Goal: Task Accomplishment & Management: Manage account settings

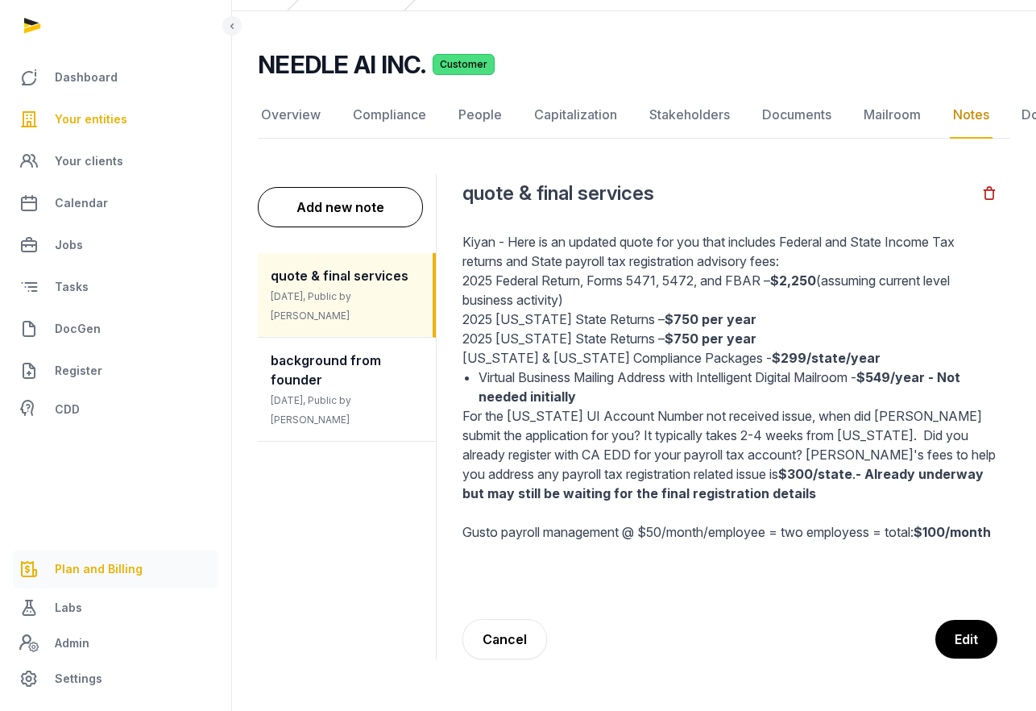
click at [103, 569] on span "Plan and Billing" at bounding box center [99, 568] width 88 height 19
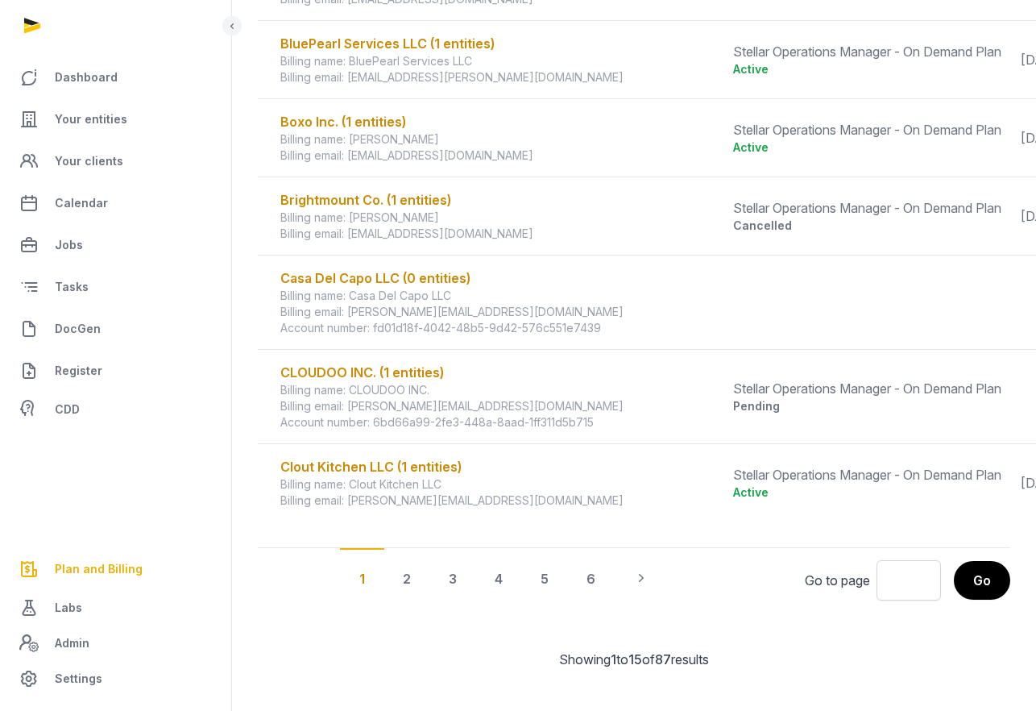
scroll to position [1004, 0]
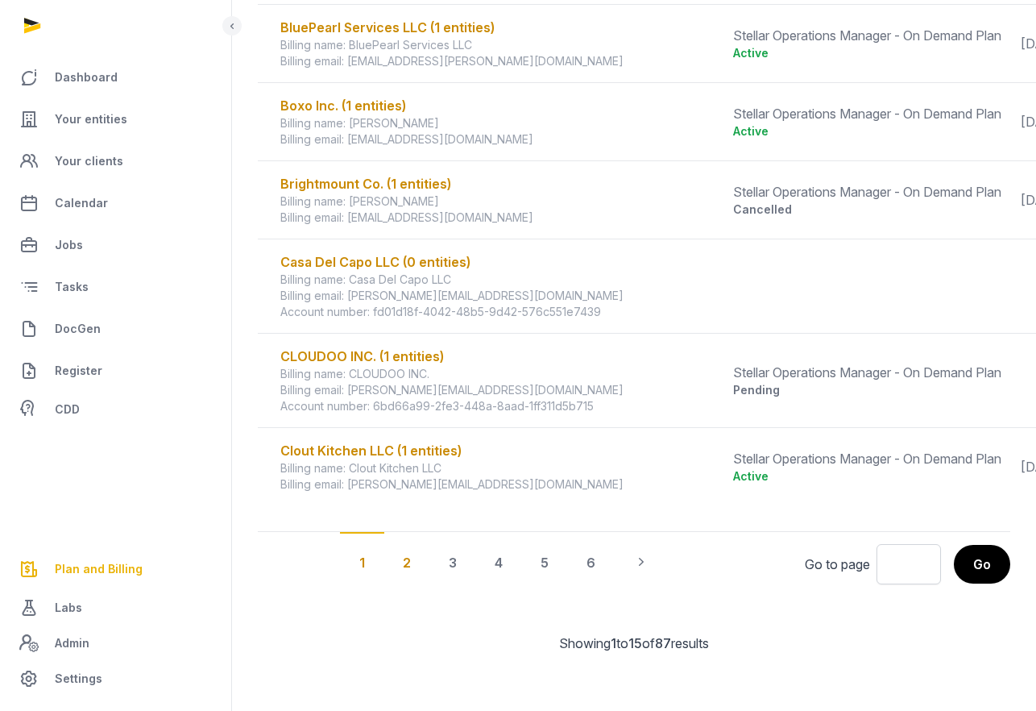
click at [409, 569] on div "2" at bounding box center [407, 562] width 47 height 60
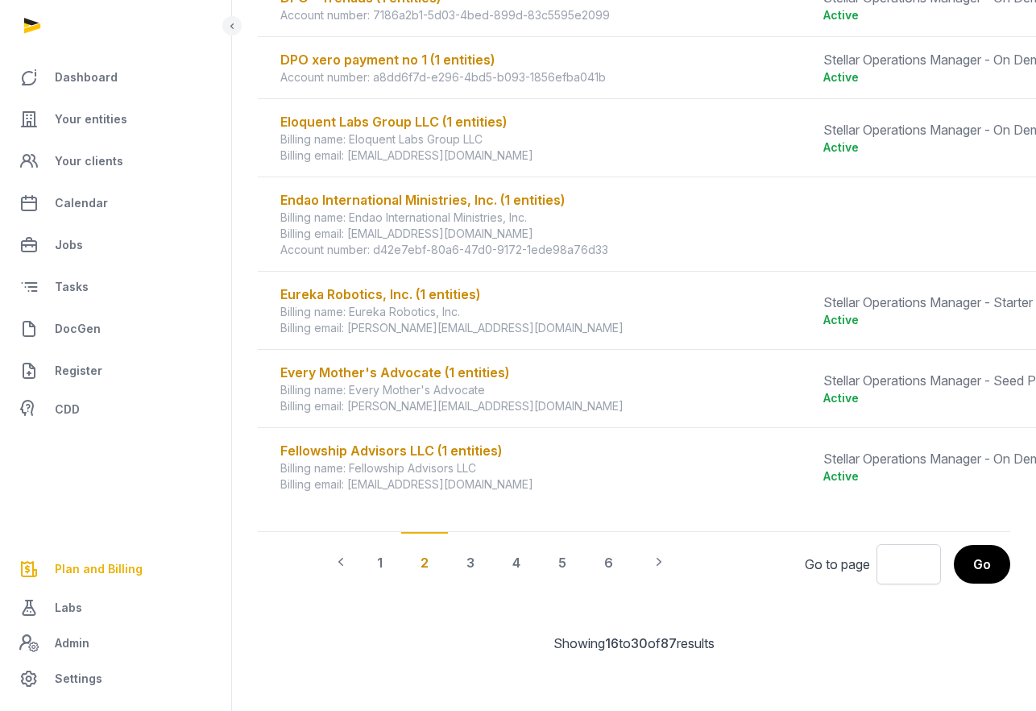
click at [550, 342] on td "Eureka Robotics, Inc. (1 entities) Billing name: Eureka Robotics, Inc. Billing …" at bounding box center [536, 311] width 556 height 78
click at [425, 298] on div "Eureka Robotics, Inc. (1 entities)" at bounding box center [542, 293] width 524 height 19
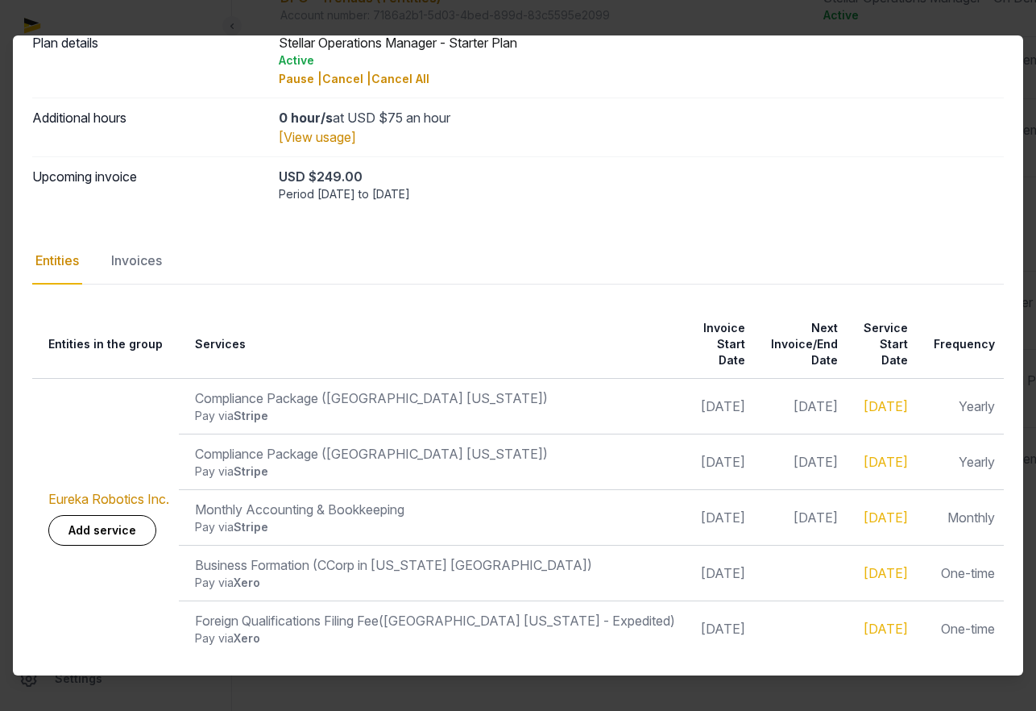
scroll to position [1002, 0]
click at [147, 273] on div "Invoices" at bounding box center [136, 261] width 57 height 47
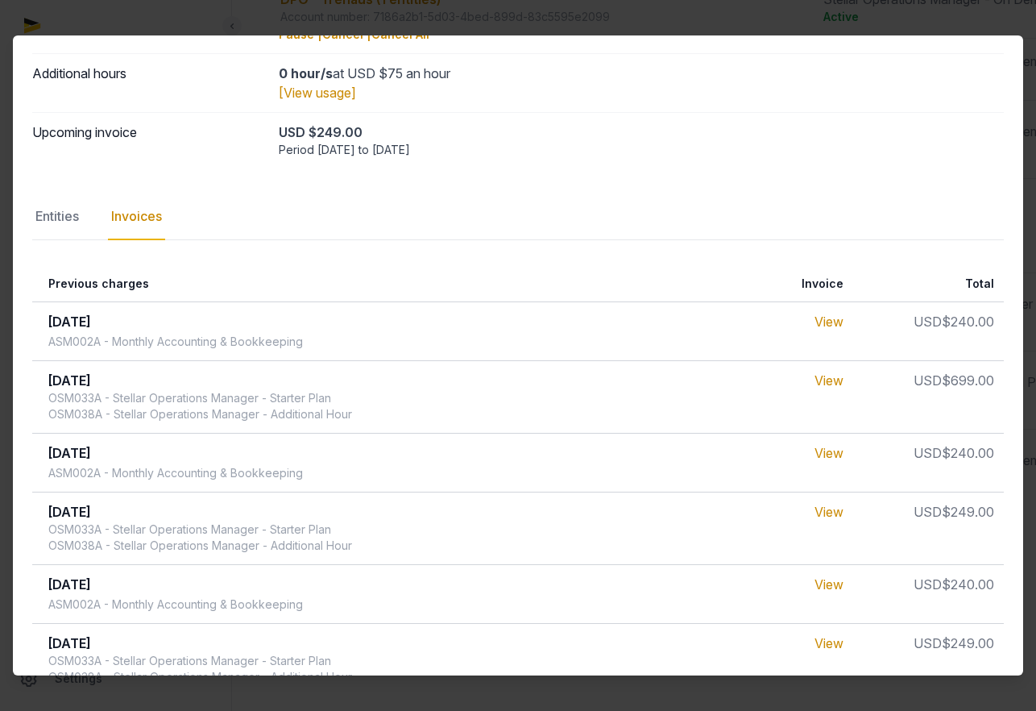
scroll to position [119, 0]
click at [910, 97] on div "[View usage]" at bounding box center [642, 91] width 726 height 19
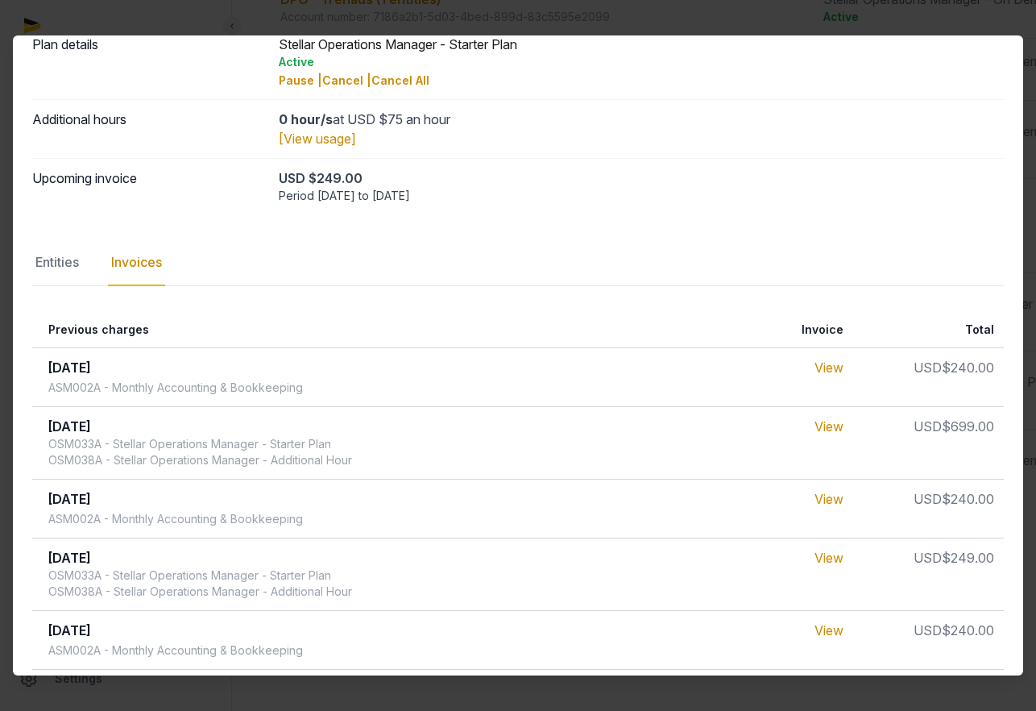
click at [909, 15] on div at bounding box center [518, 355] width 1036 height 711
click at [923, 27] on div at bounding box center [518, 355] width 1036 height 711
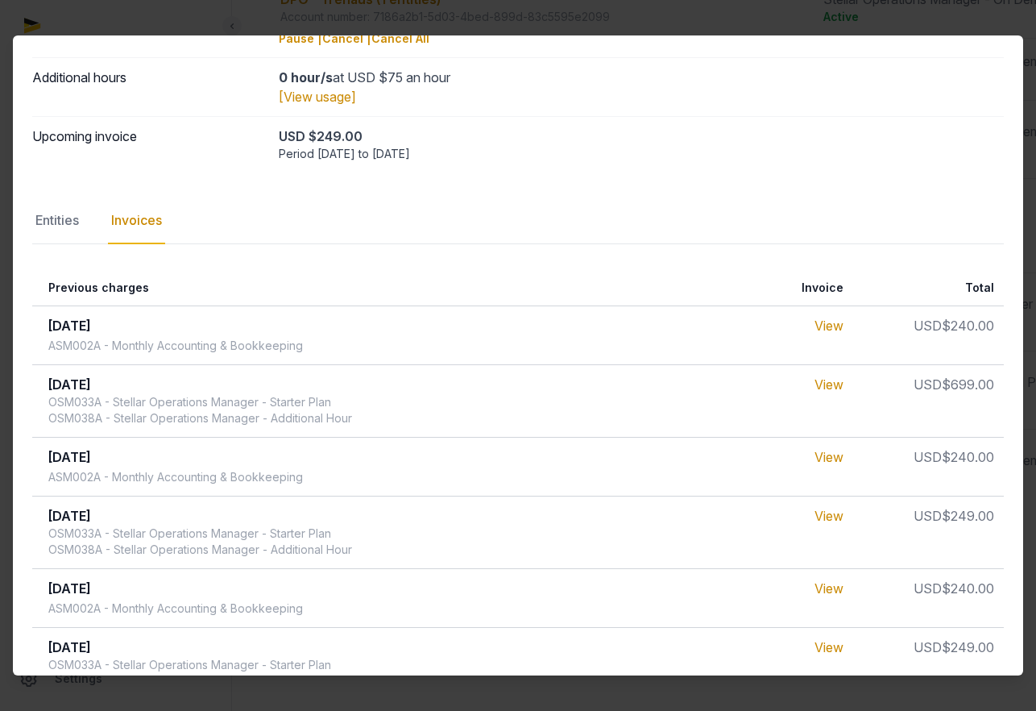
scroll to position [102, 0]
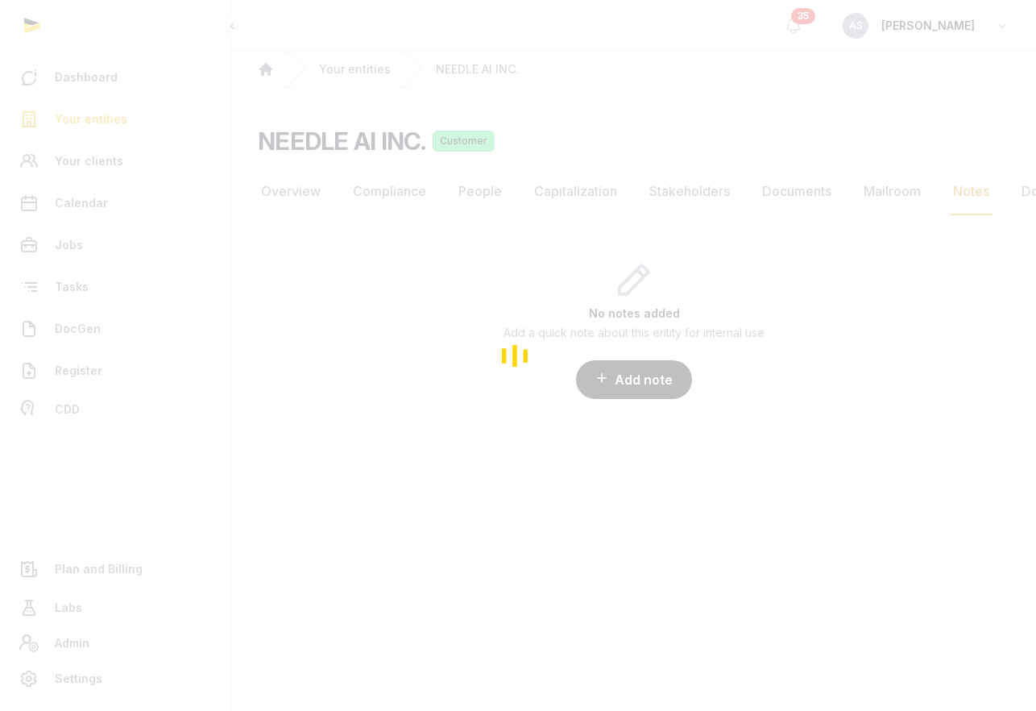
click at [91, 118] on div "Dashboard Your entities Your clients Calendar Jobs Tasks DocGen Register CDD Pl…" at bounding box center [518, 355] width 1036 height 711
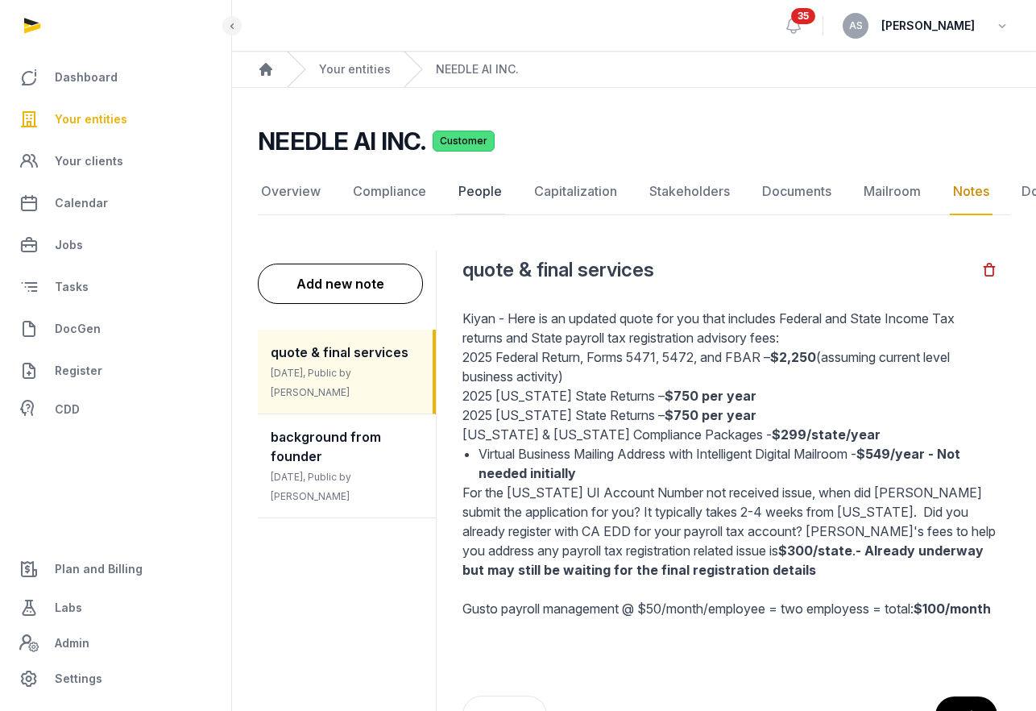
click at [483, 192] on link "People" at bounding box center [480, 191] width 50 height 47
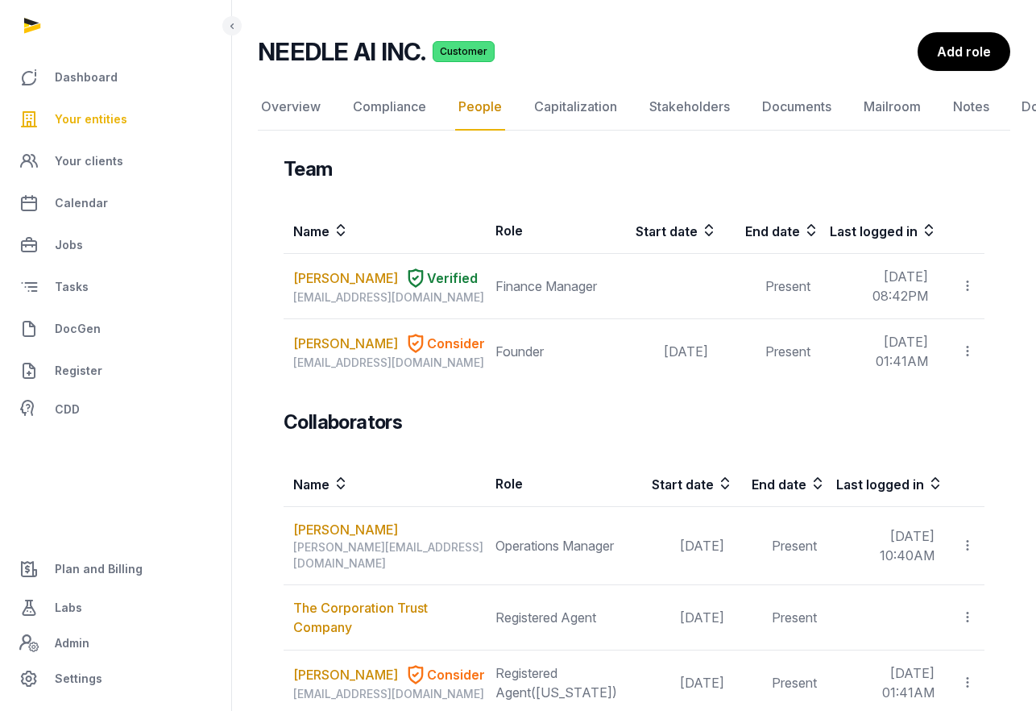
scroll to position [99, 0]
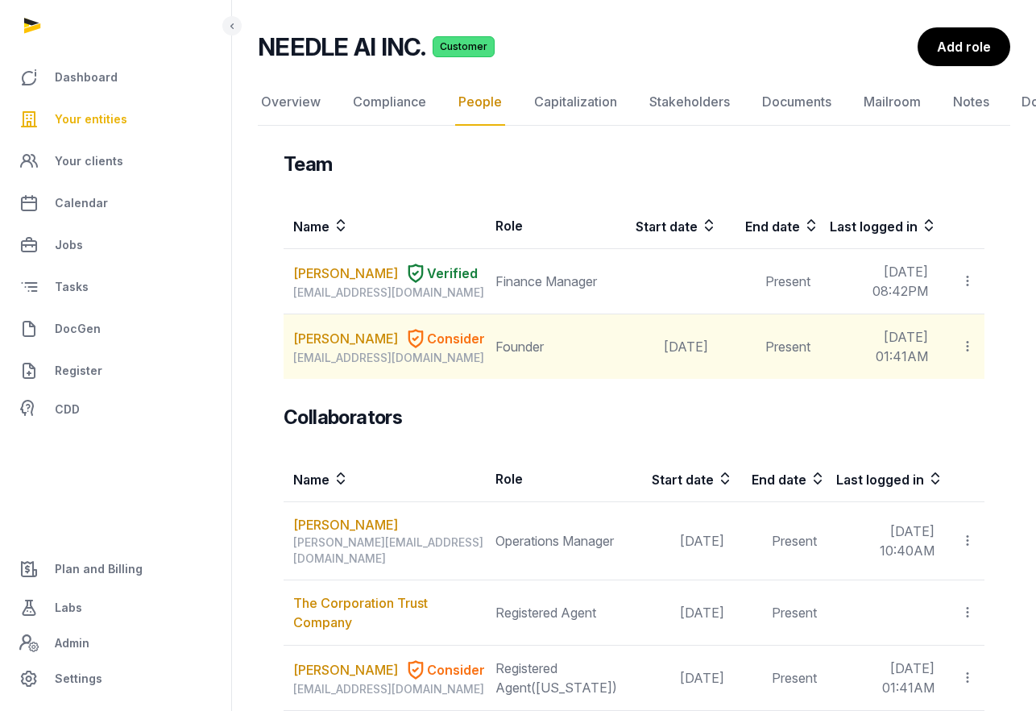
click at [968, 355] on icon at bounding box center [967, 346] width 15 height 17
click at [494, 380] on td "Founder" at bounding box center [549, 346] width 127 height 65
click at [339, 348] on link "KIYAN FOROUGHI" at bounding box center [345, 338] width 105 height 19
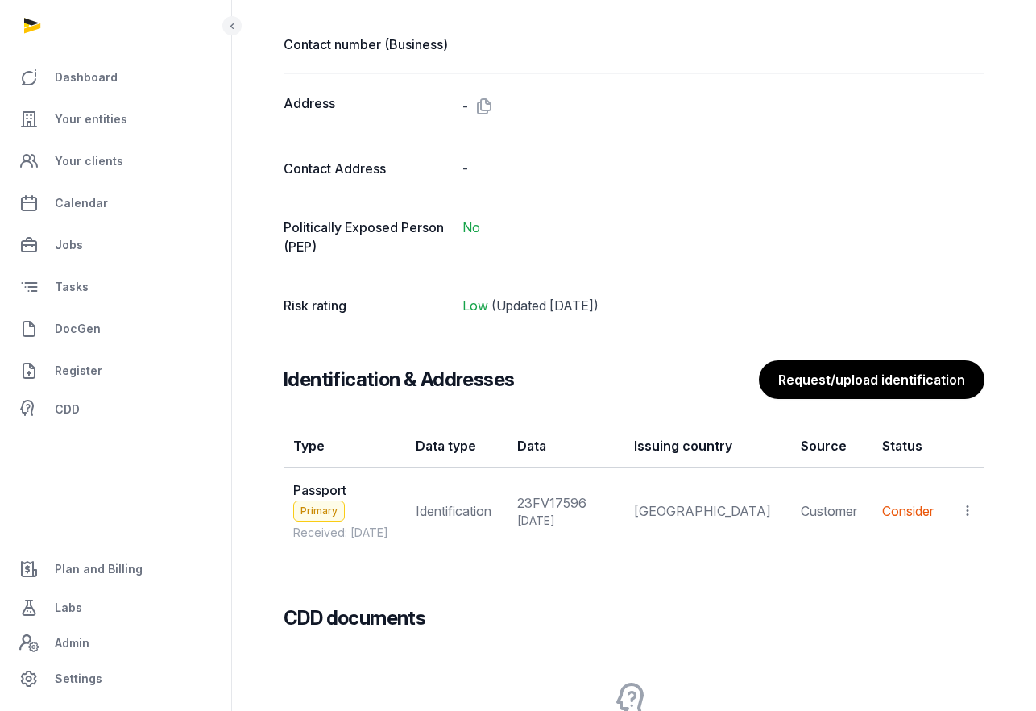
scroll to position [1155, 0]
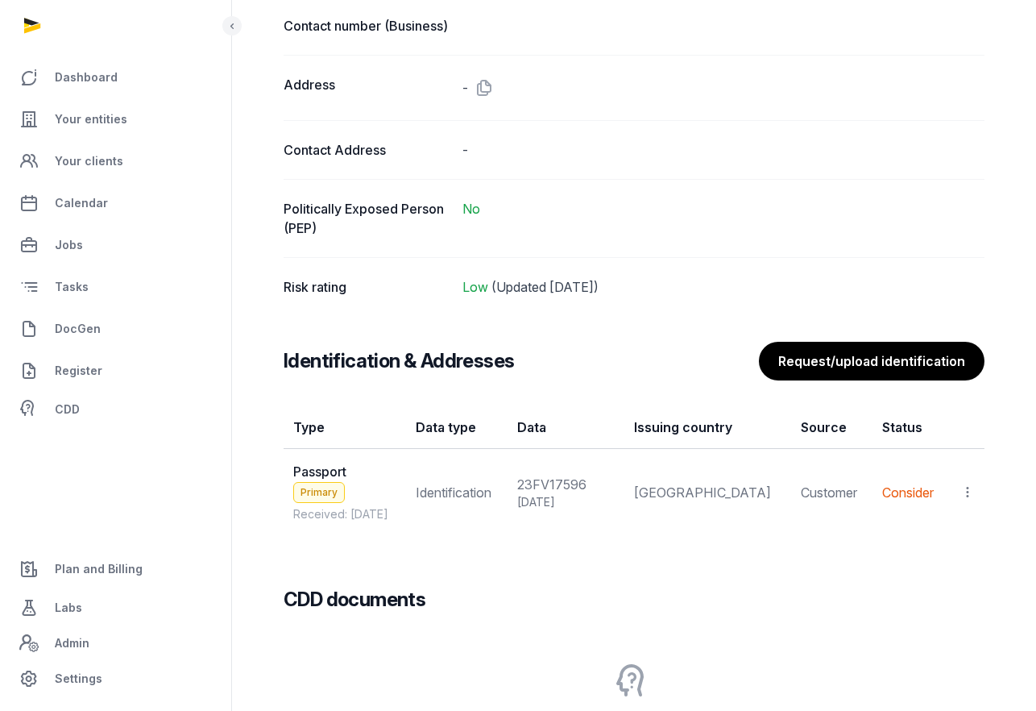
click at [960, 500] on icon at bounding box center [967, 491] width 15 height 17
click at [924, 551] on div "View" at bounding box center [897, 536] width 156 height 32
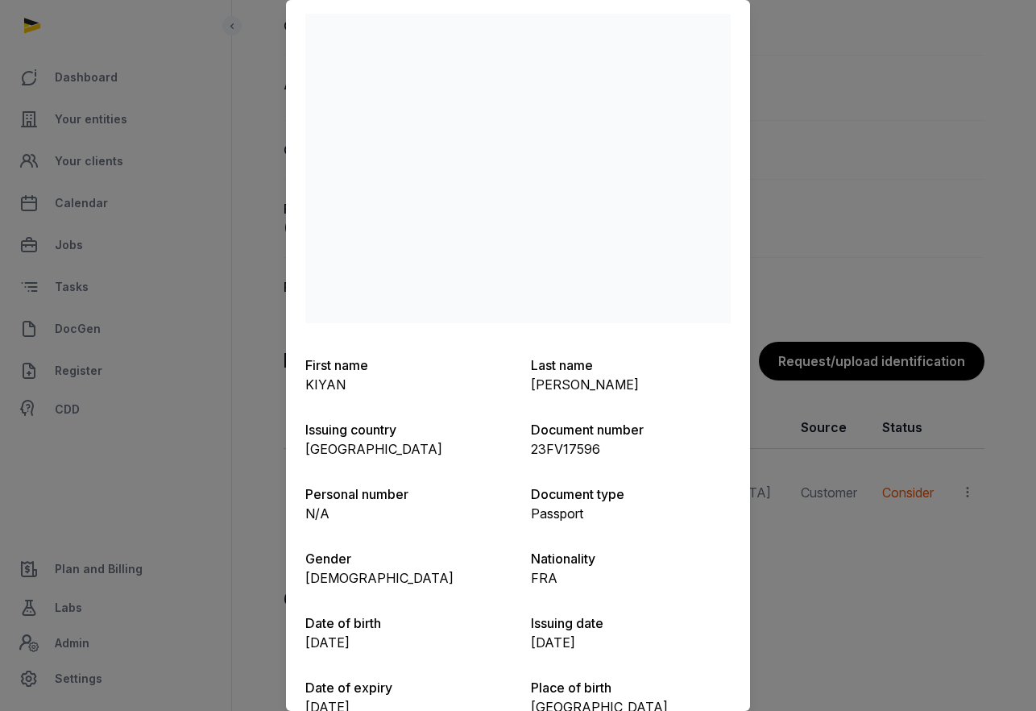
scroll to position [0, 0]
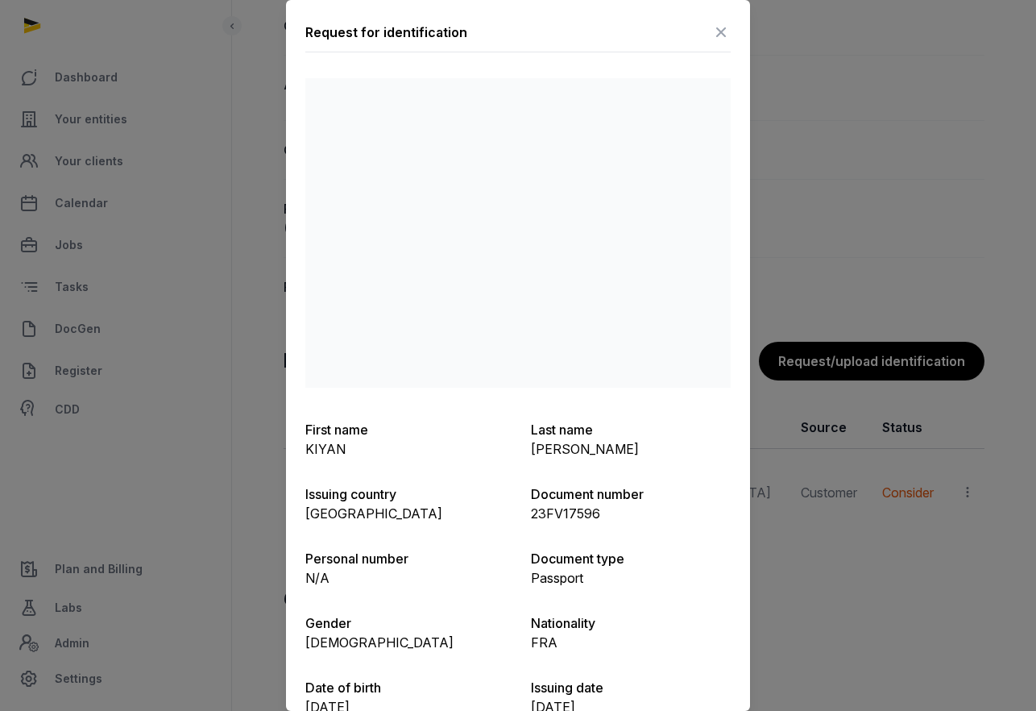
click at [716, 35] on icon at bounding box center [720, 32] width 19 height 26
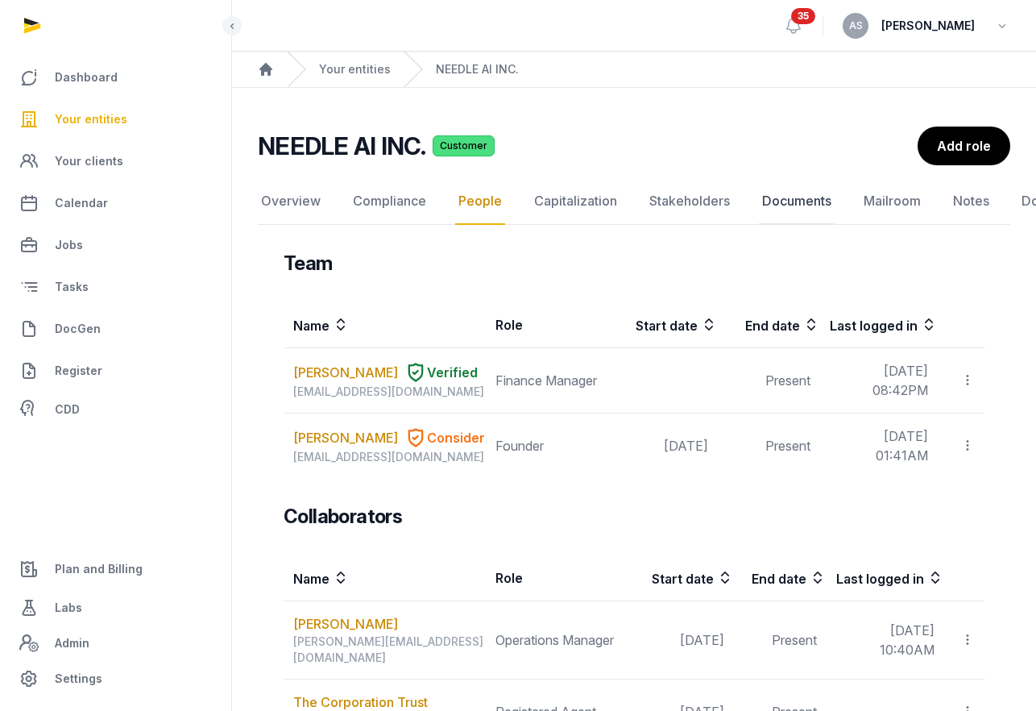
click at [781, 202] on link "Documents" at bounding box center [797, 201] width 76 height 47
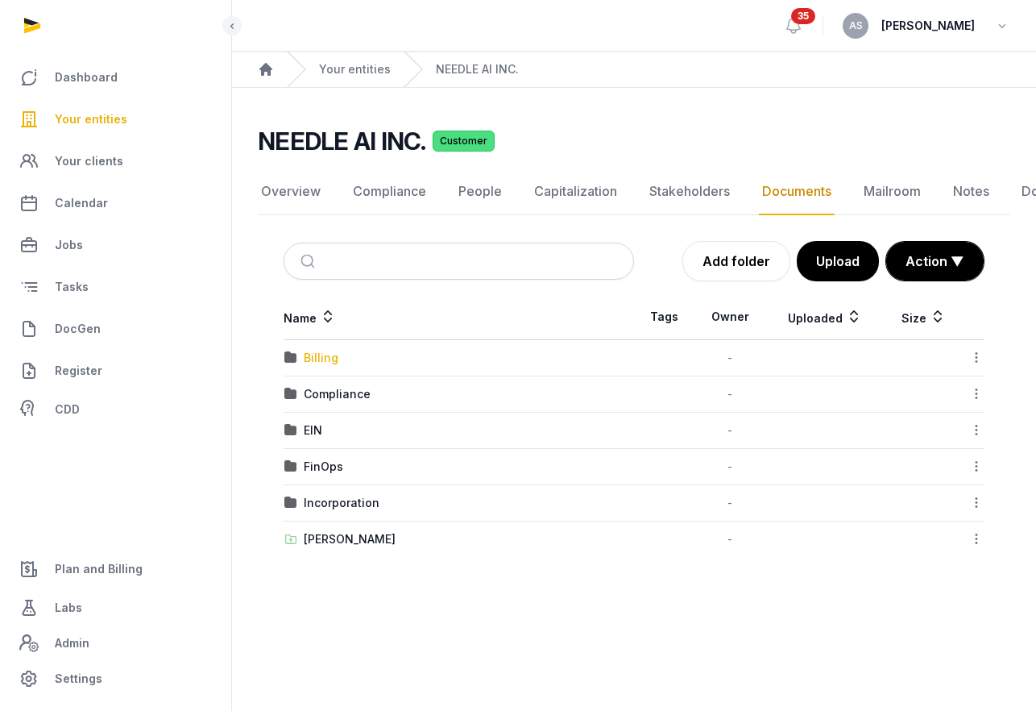
click at [323, 360] on div "Billing" at bounding box center [321, 358] width 35 height 16
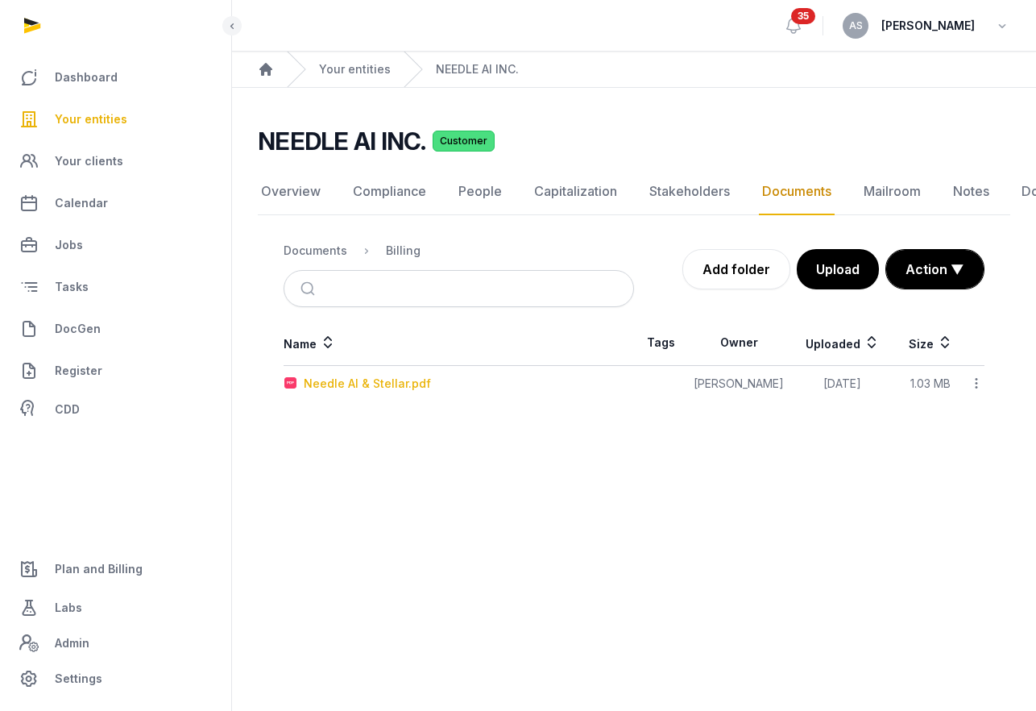
click at [386, 386] on div "Needle AI & Stellar.pdf" at bounding box center [367, 383] width 127 height 16
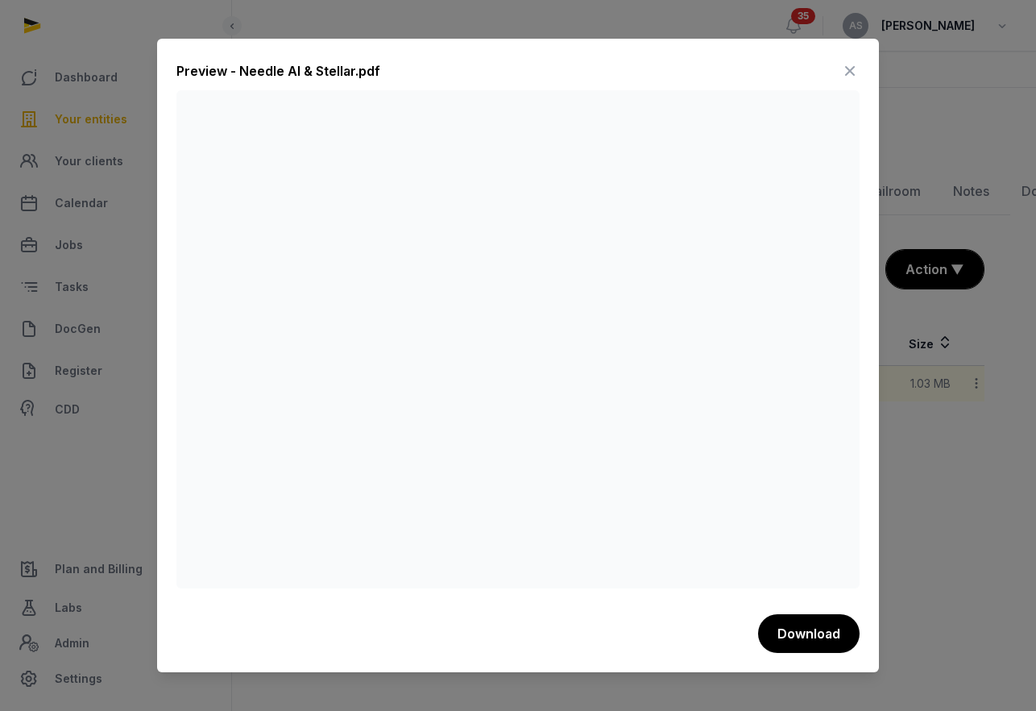
click at [848, 69] on icon at bounding box center [849, 71] width 19 height 26
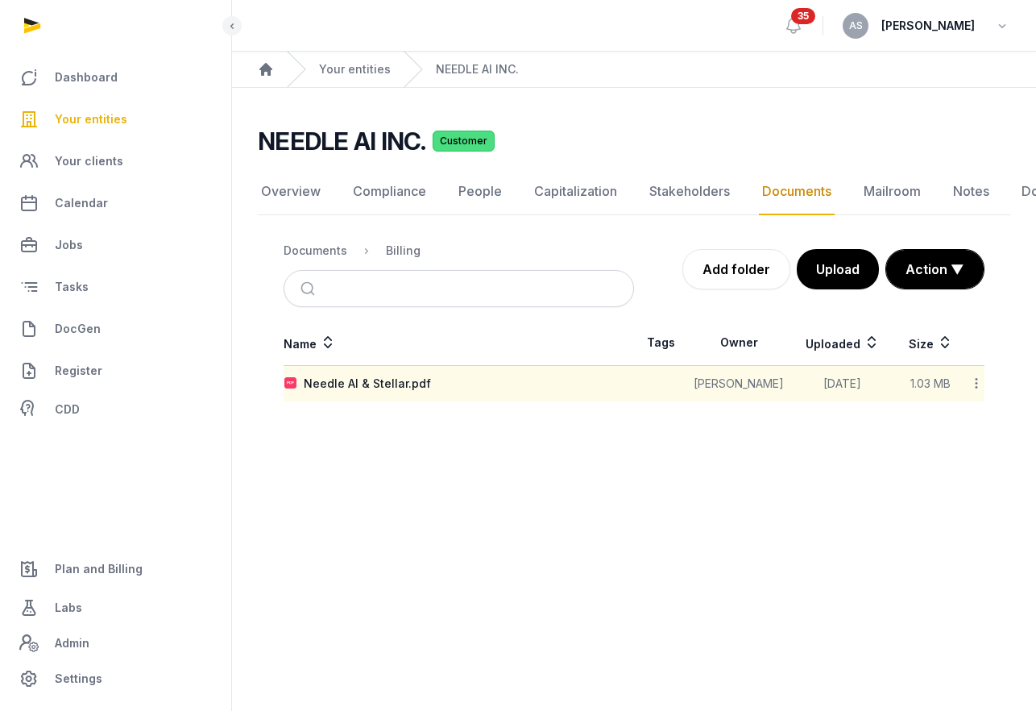
click at [94, 117] on span "Your entities" at bounding box center [91, 119] width 73 height 19
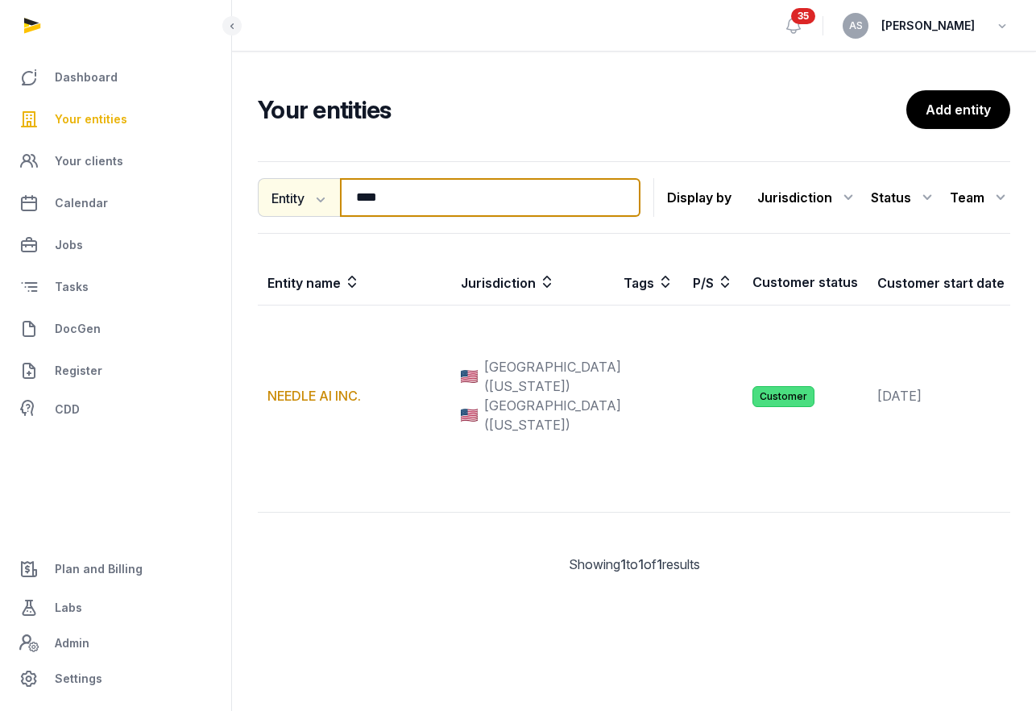
drag, startPoint x: 409, startPoint y: 208, endPoint x: 332, endPoint y: 208, distance: 77.4
click at [334, 208] on div "Entity Entity People Tags Services **** Search" at bounding box center [449, 197] width 383 height 39
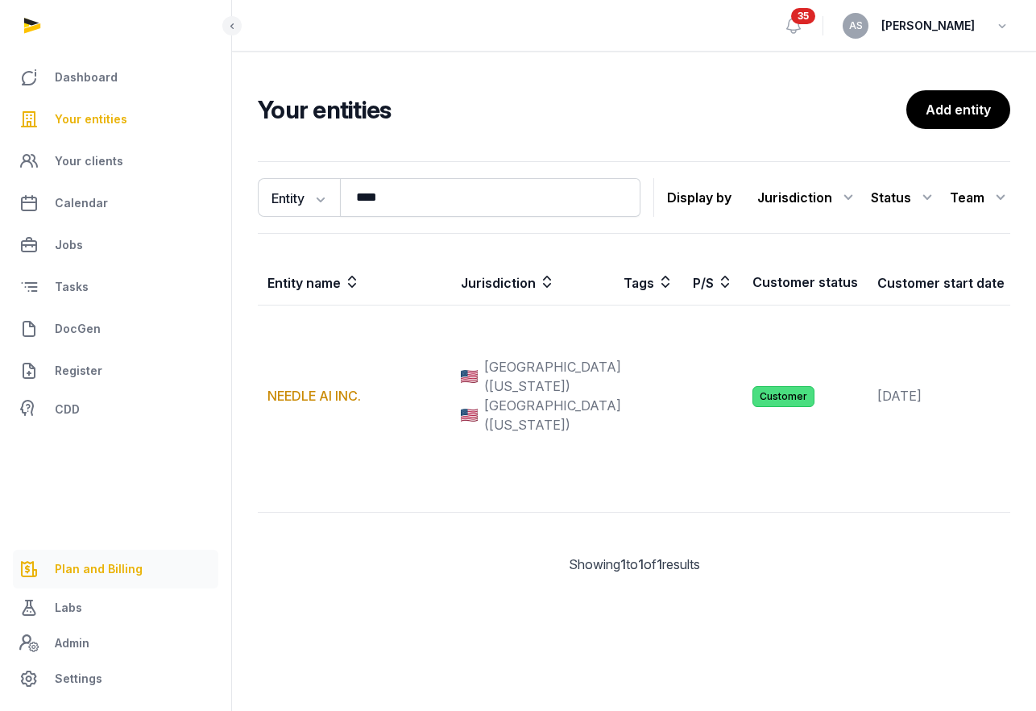
click at [93, 561] on span "Plan and Billing" at bounding box center [99, 568] width 88 height 19
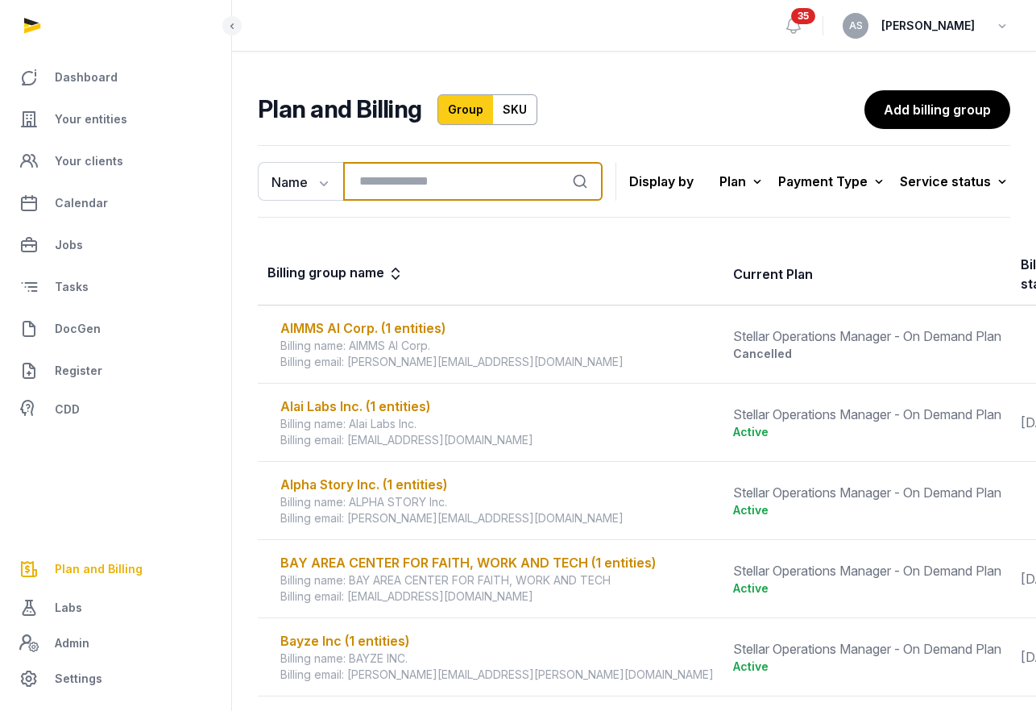
click at [454, 177] on input "search" at bounding box center [472, 181] width 259 height 39
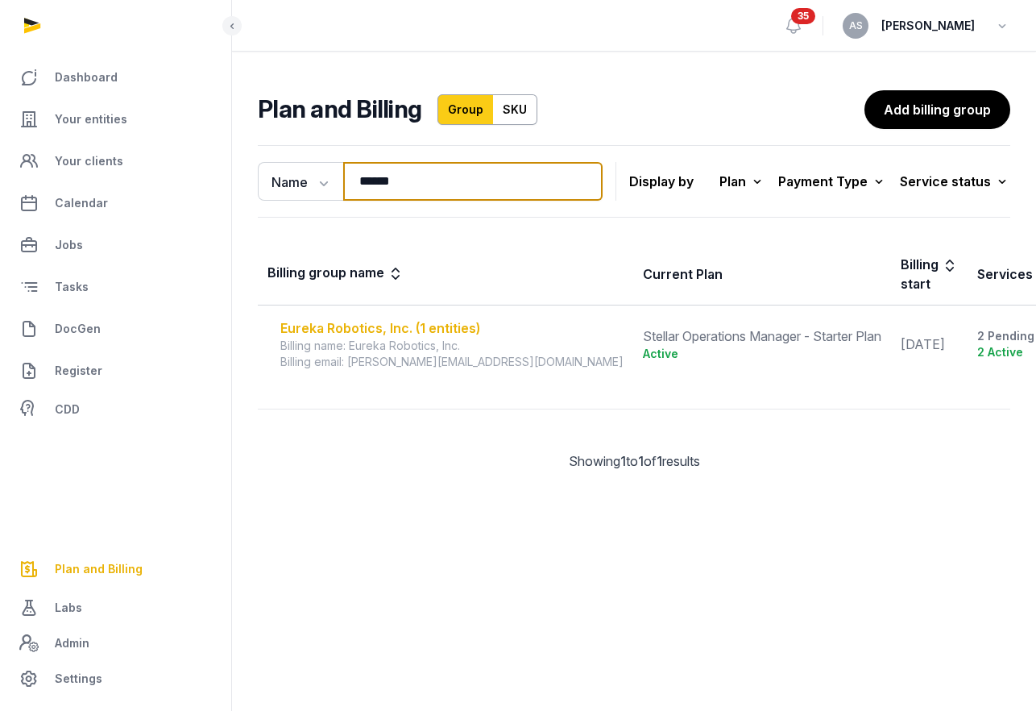
type input "******"
click at [419, 322] on div "Eureka Robotics, Inc. (1 entities)" at bounding box center [451, 327] width 343 height 19
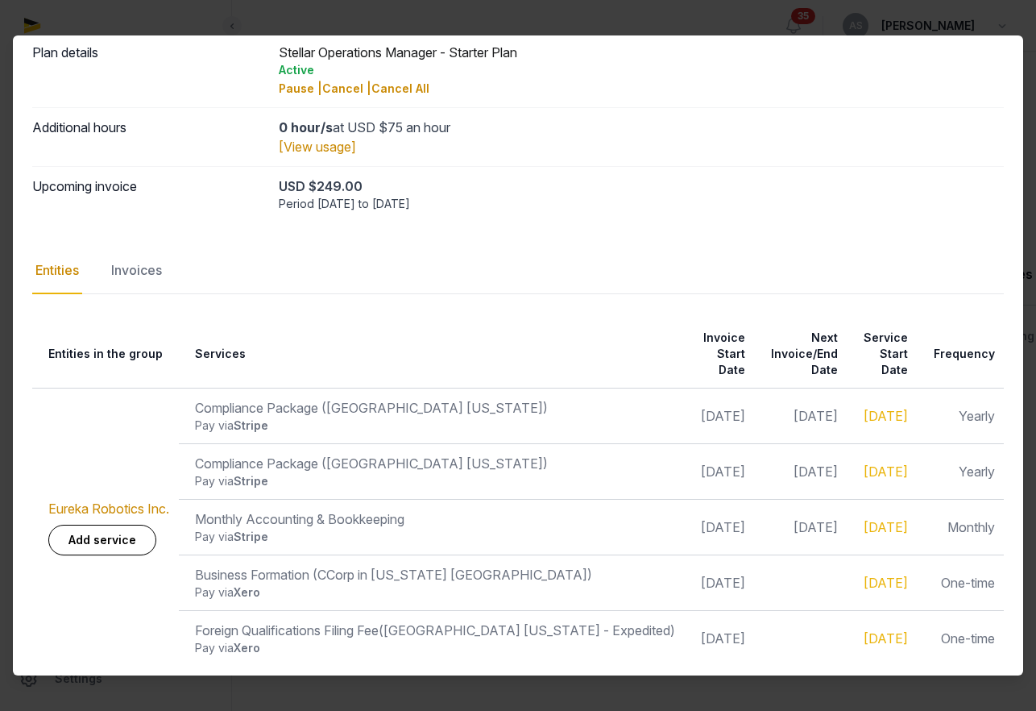
scroll to position [74, 0]
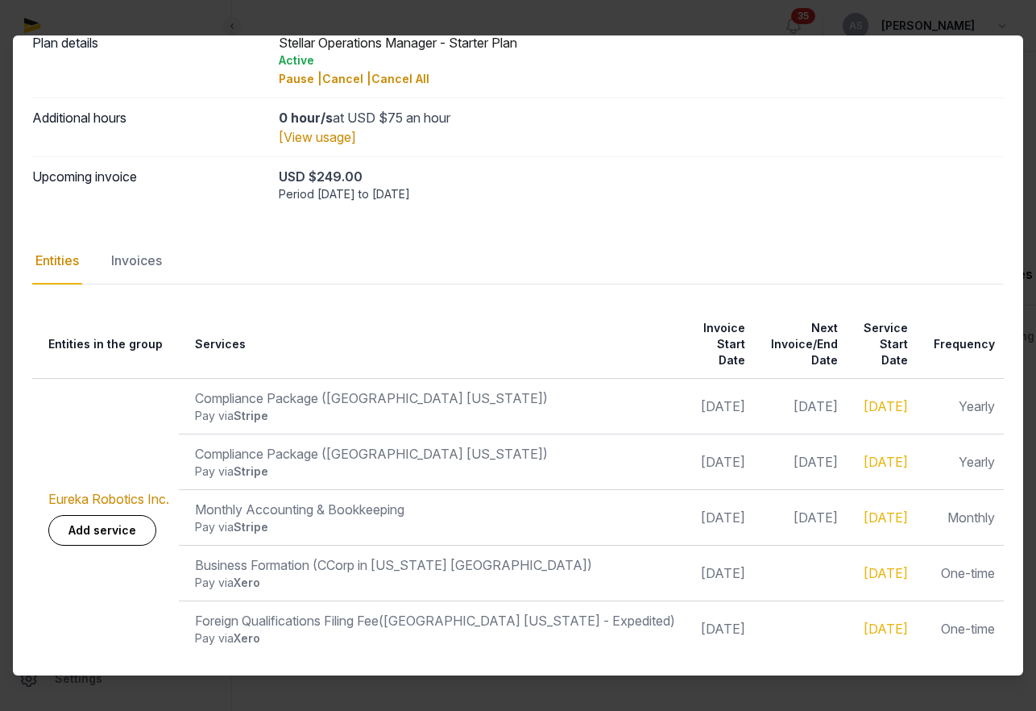
click at [374, 408] on div "Pay via Stripe" at bounding box center [435, 416] width 480 height 16
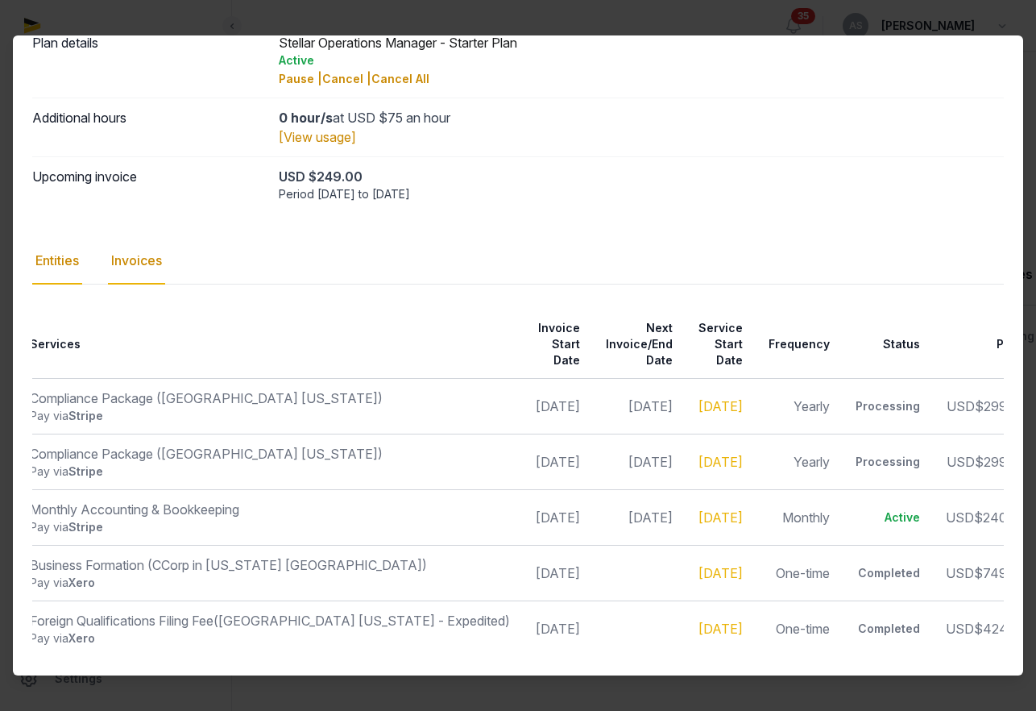
click at [154, 252] on div "Invoices" at bounding box center [136, 261] width 57 height 47
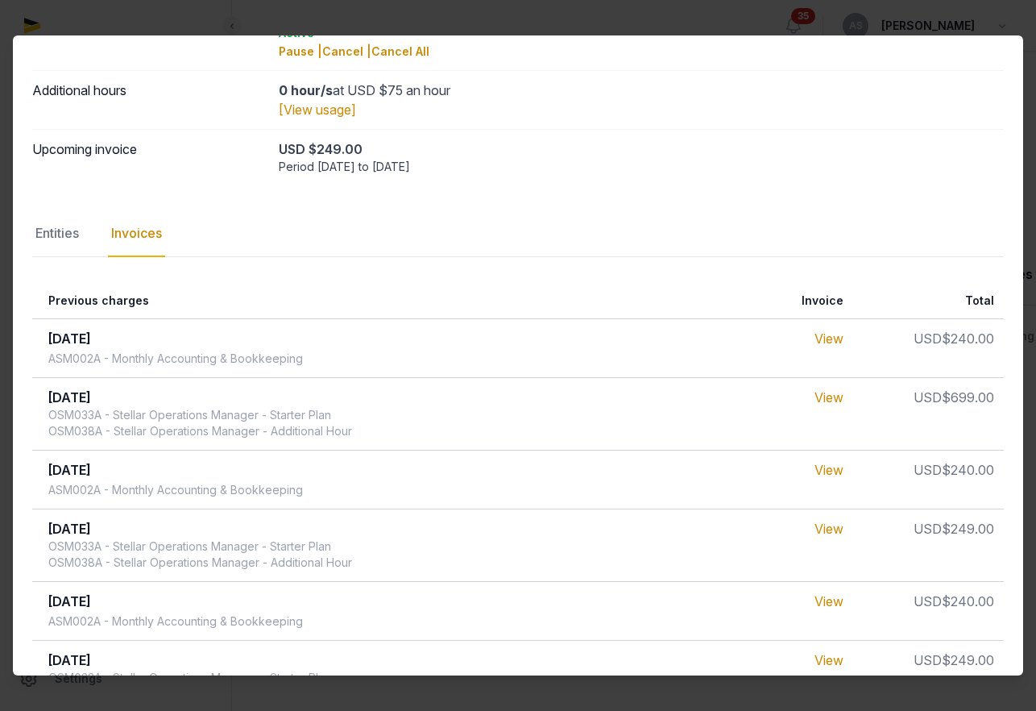
scroll to position [111, 0]
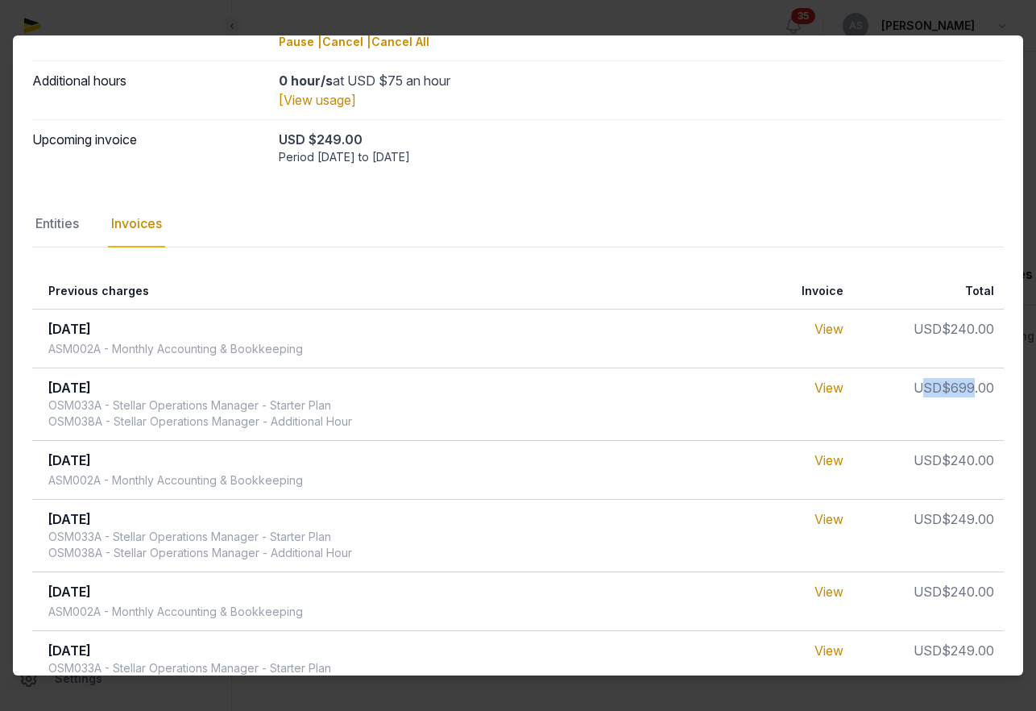
drag, startPoint x: 918, startPoint y: 386, endPoint x: 973, endPoint y: 386, distance: 54.8
click at [972, 386] on td "USD $699.00" at bounding box center [928, 404] width 151 height 73
click at [396, 403] on td "Sep 2025 OSM033A - Stellar Operations Manager - Starter Plan OSM038A - Stellar …" at bounding box center [349, 404] width 635 height 73
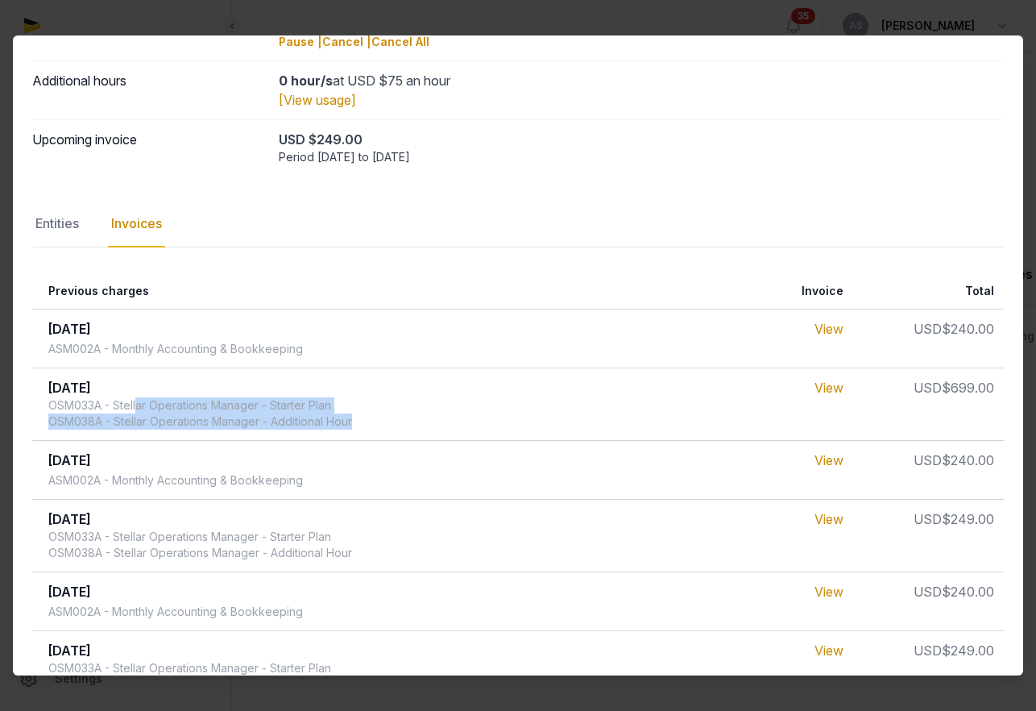
drag, startPoint x: 409, startPoint y: 421, endPoint x: 138, endPoint y: 402, distance: 271.4
click at [138, 402] on td "Sep 2025 OSM033A - Stellar Operations Manager - Starter Plan OSM038A - Stellar …" at bounding box center [349, 404] width 635 height 73
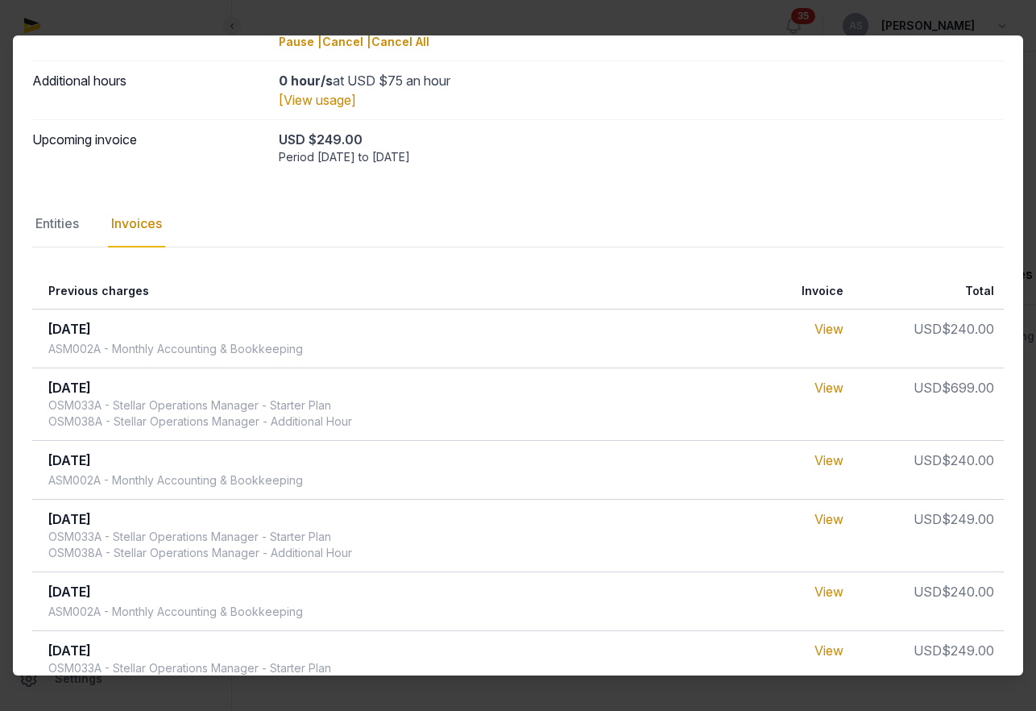
click at [439, 409] on td "Sep 2025 OSM033A - Stellar Operations Manager - Starter Plan OSM038A - Stellar …" at bounding box center [349, 404] width 635 height 73
click at [824, 383] on link "View" at bounding box center [829, 388] width 29 height 16
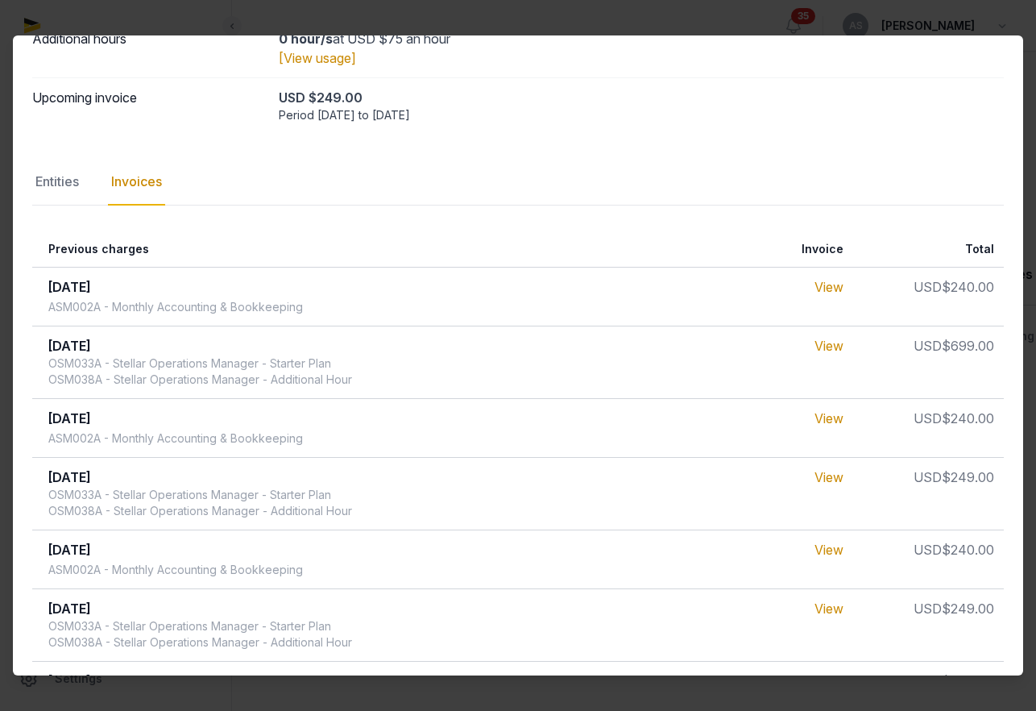
scroll to position [181, 0]
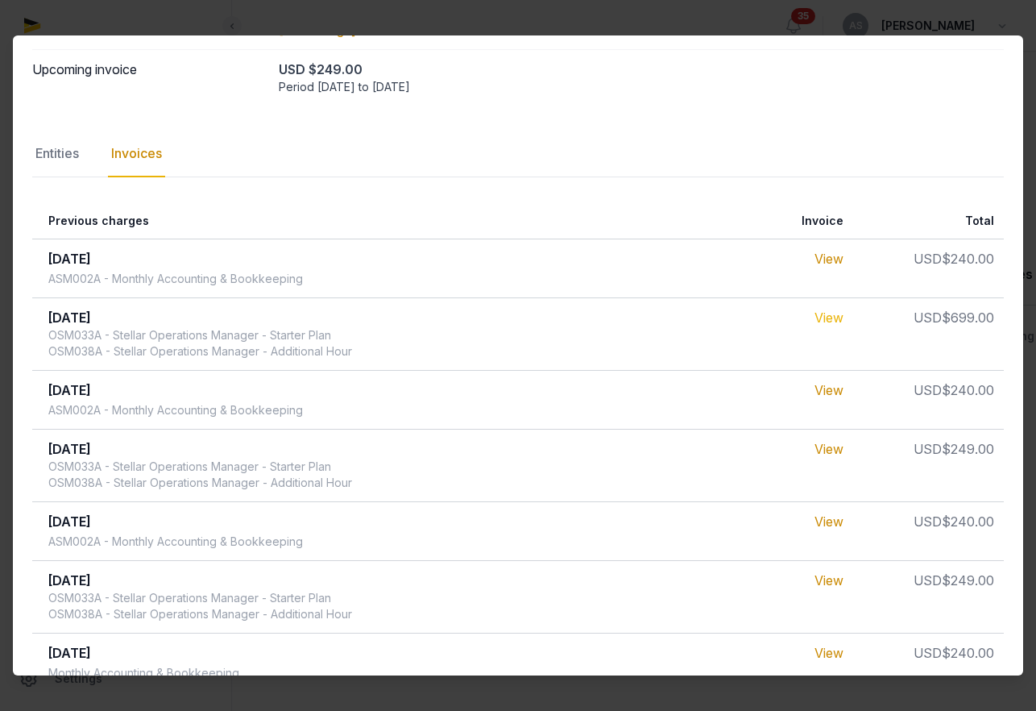
click at [828, 310] on link "View" at bounding box center [829, 317] width 29 height 16
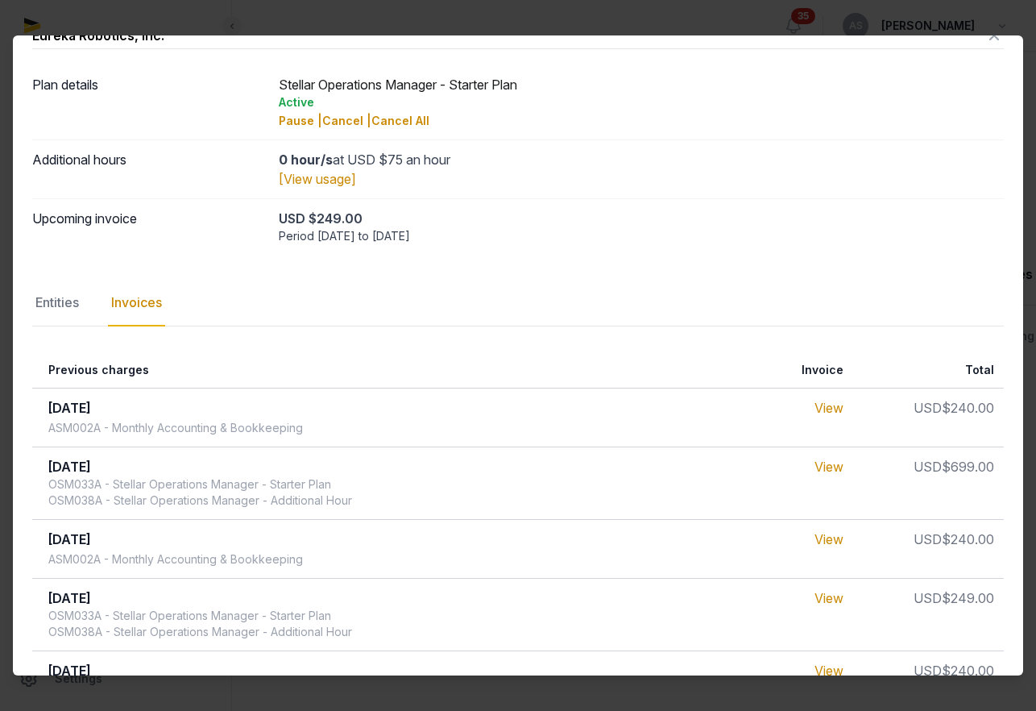
scroll to position [0, 0]
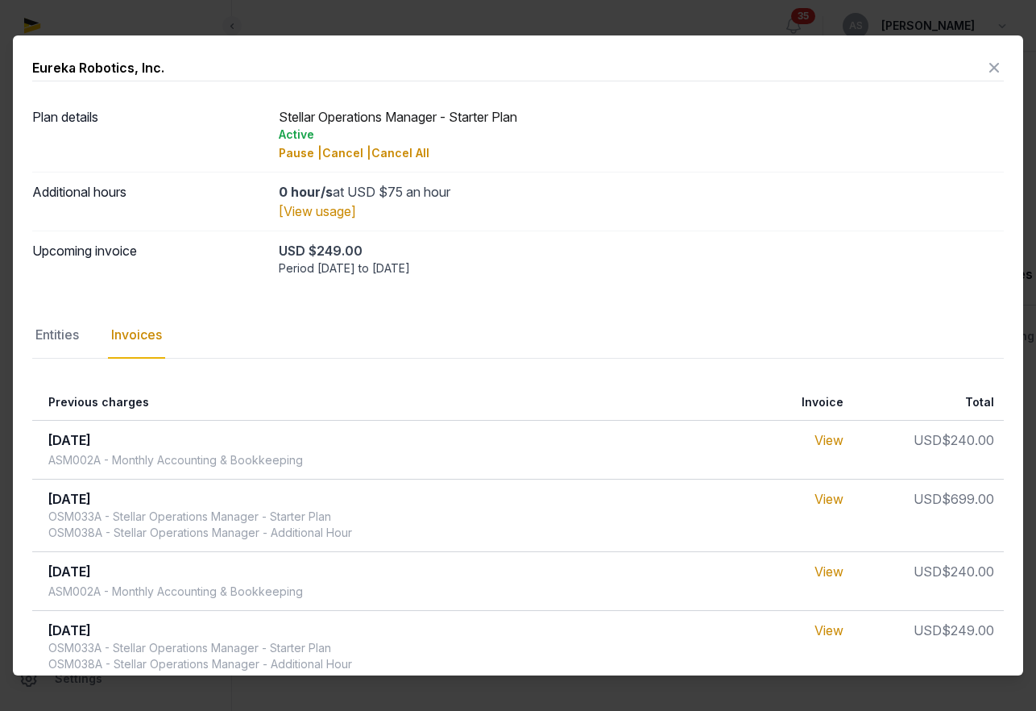
click at [987, 83] on div "Eureka Robotics, Inc. Plan details Stellar Operations Manager - Starter Plan Ac…" at bounding box center [518, 633] width 1010 height 1197
click at [993, 60] on icon at bounding box center [994, 68] width 19 height 26
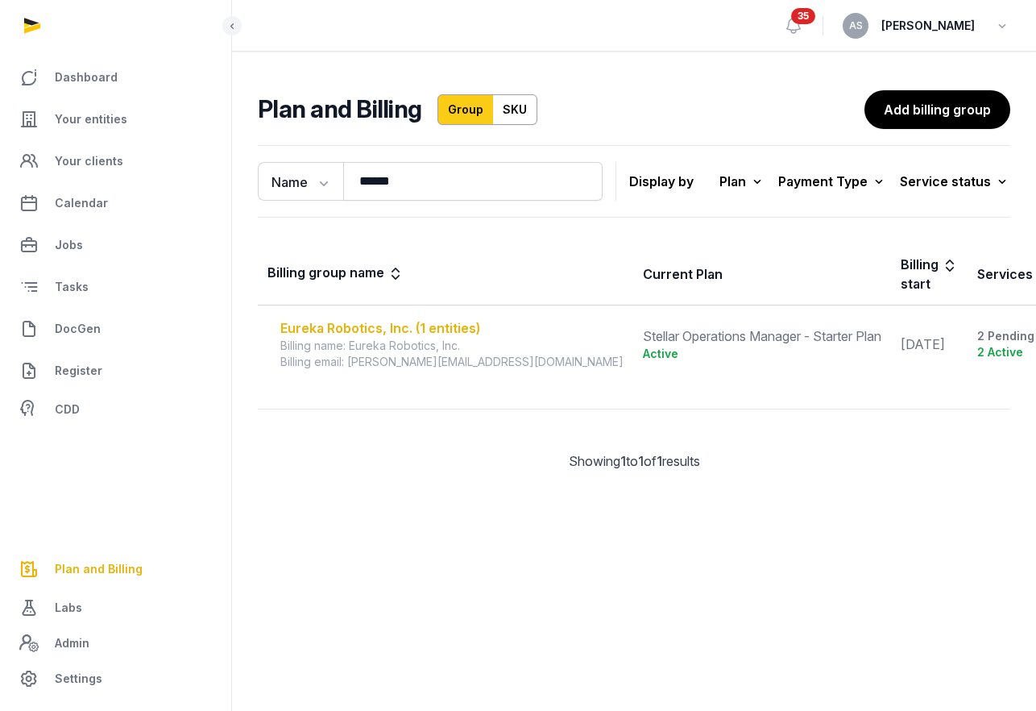
click at [405, 337] on div "Eureka Robotics, Inc. (1 entities)" at bounding box center [451, 327] width 343 height 19
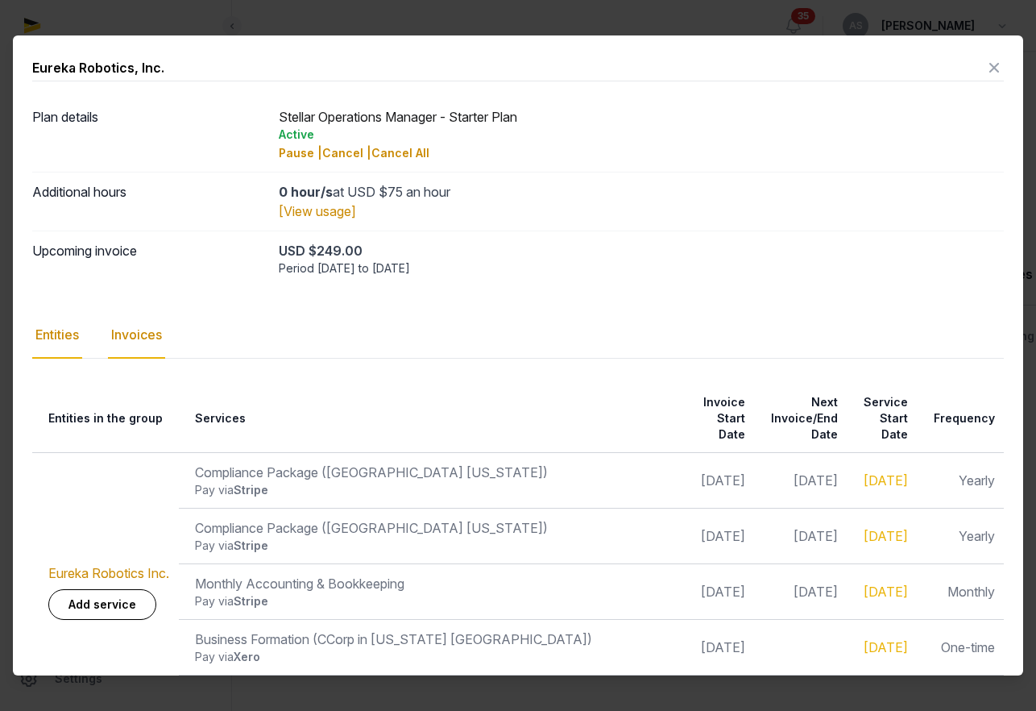
click at [147, 338] on div "Invoices" at bounding box center [136, 335] width 57 height 47
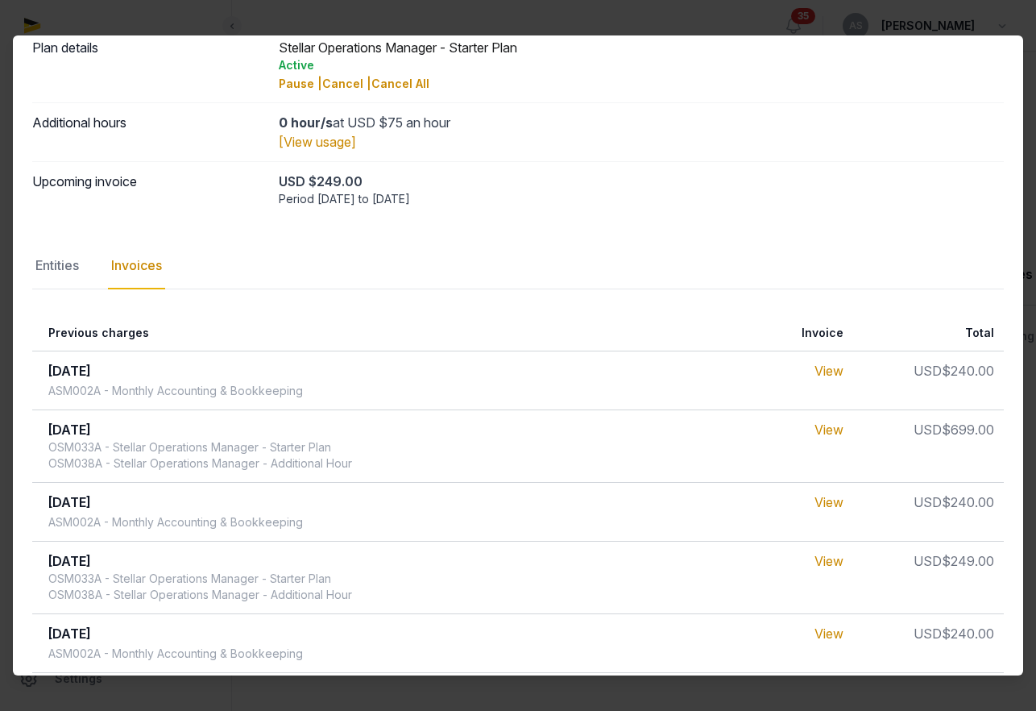
scroll to position [111, 0]
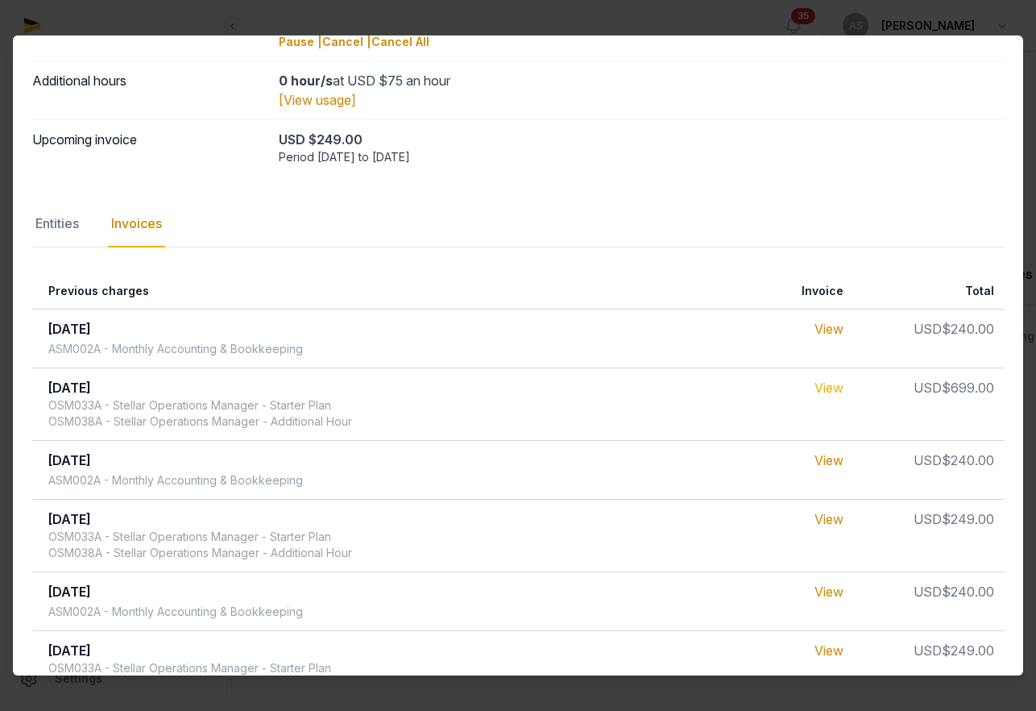
click at [819, 392] on link "View" at bounding box center [829, 388] width 29 height 16
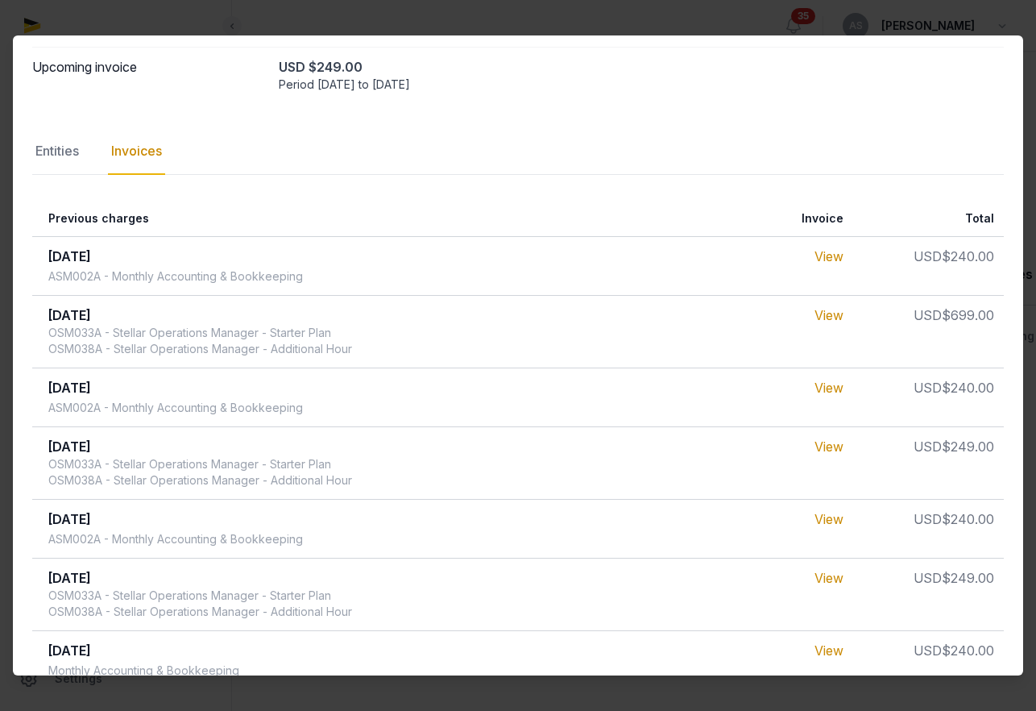
scroll to position [0, 0]
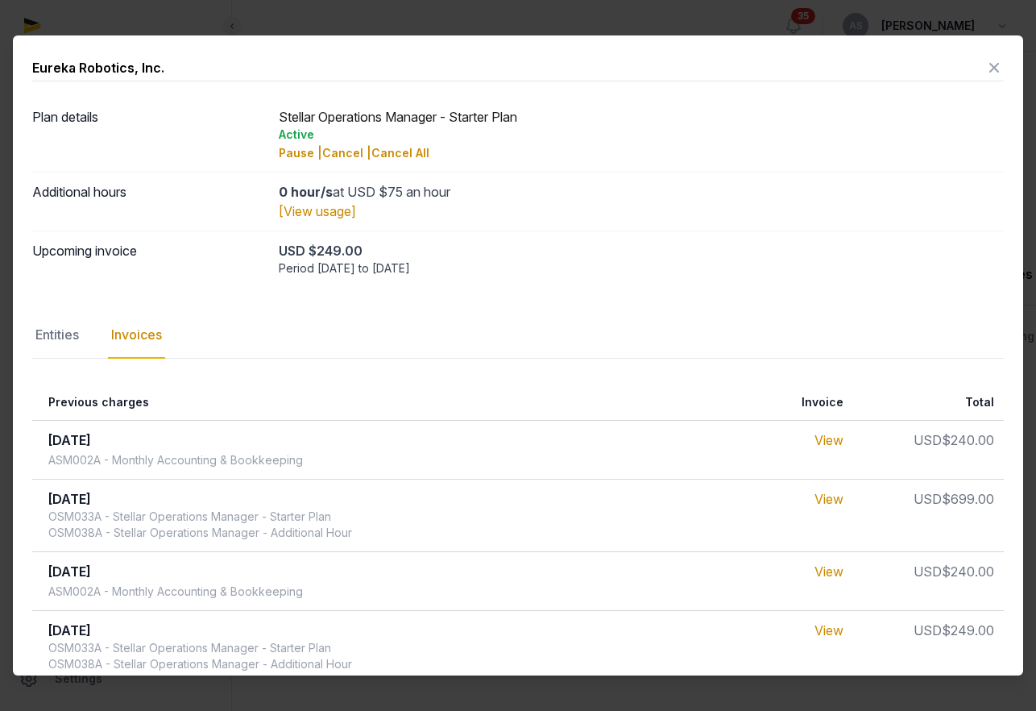
click at [1002, 66] on icon at bounding box center [994, 68] width 19 height 26
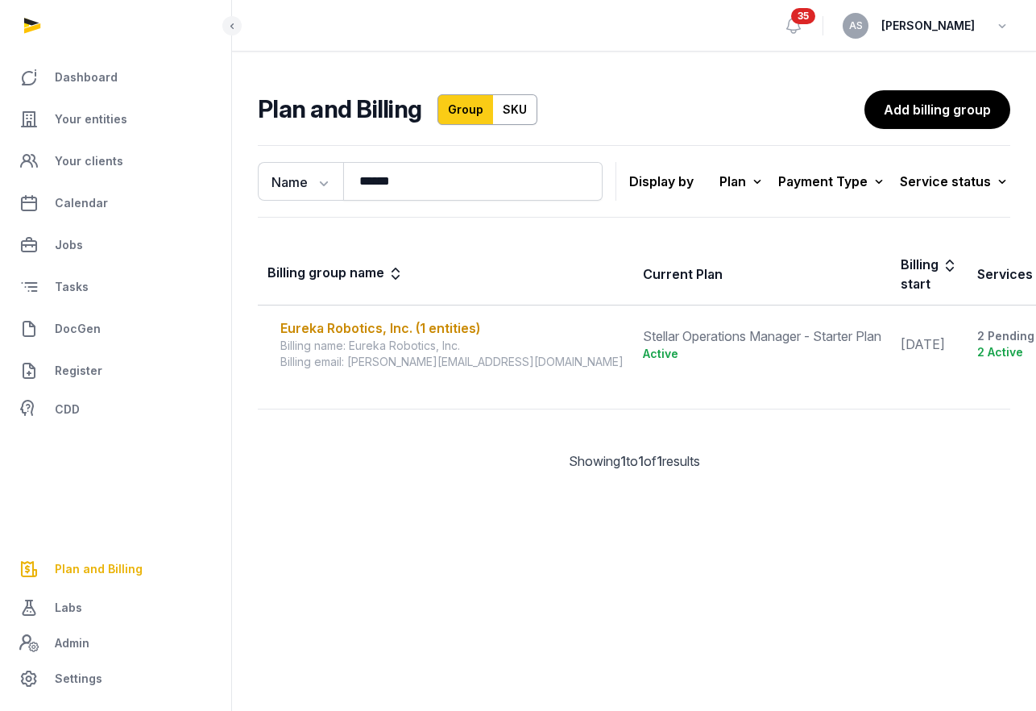
click at [408, 316] on td "Eureka Robotics, Inc. (1 entities) Billing name: Eureka Robotics, Inc. Billing …" at bounding box center [445, 344] width 375 height 78
click at [408, 322] on div "Eureka Robotics, Inc. (1 entities)" at bounding box center [451, 327] width 343 height 19
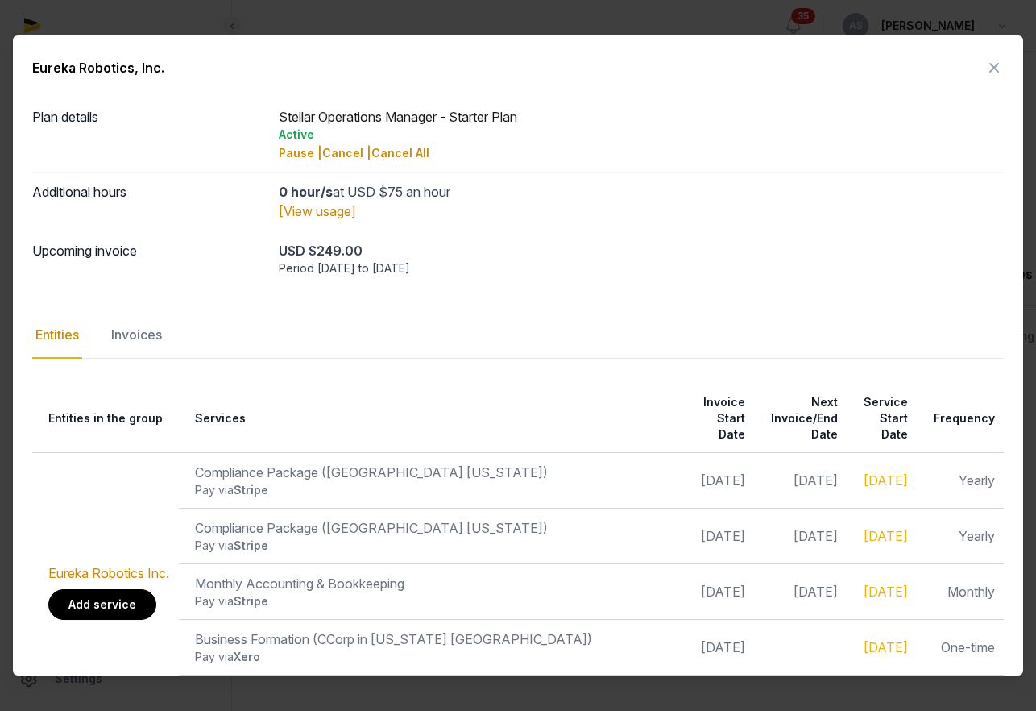
click at [122, 598] on link "Add service" at bounding box center [102, 604] width 108 height 31
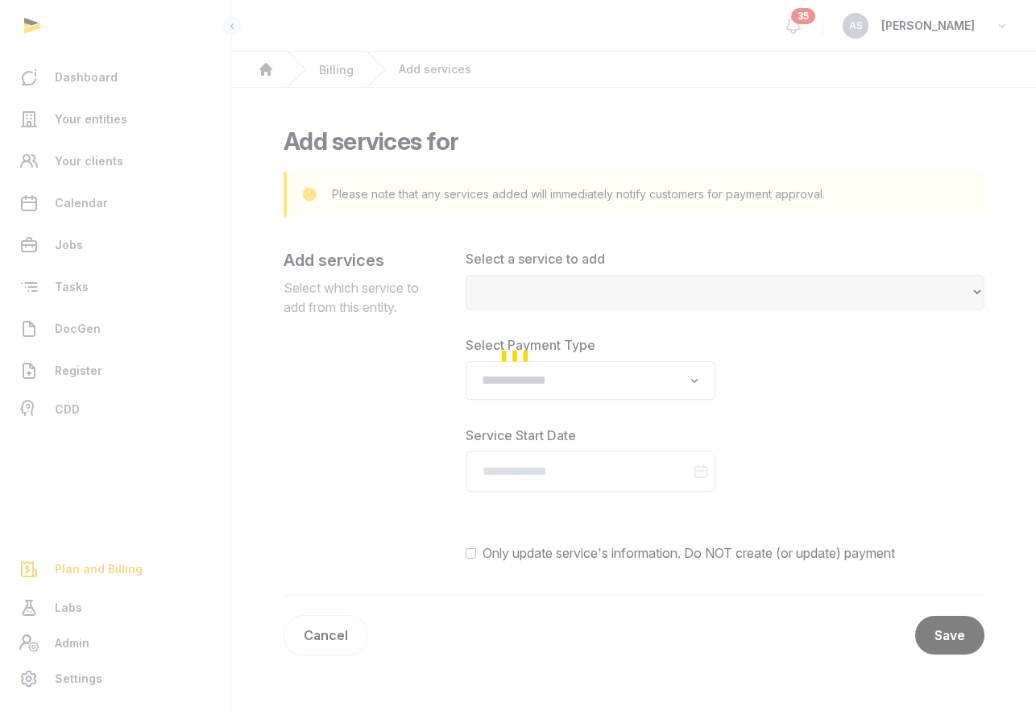
select select
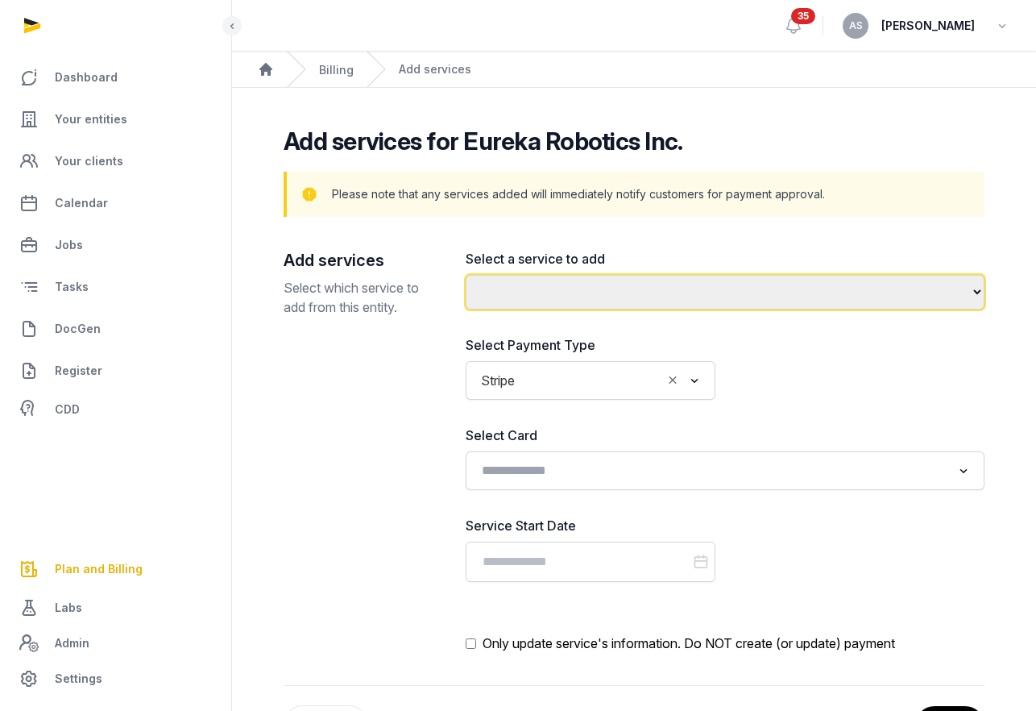
click at [820, 299] on select "**********" at bounding box center [726, 292] width 520 height 35
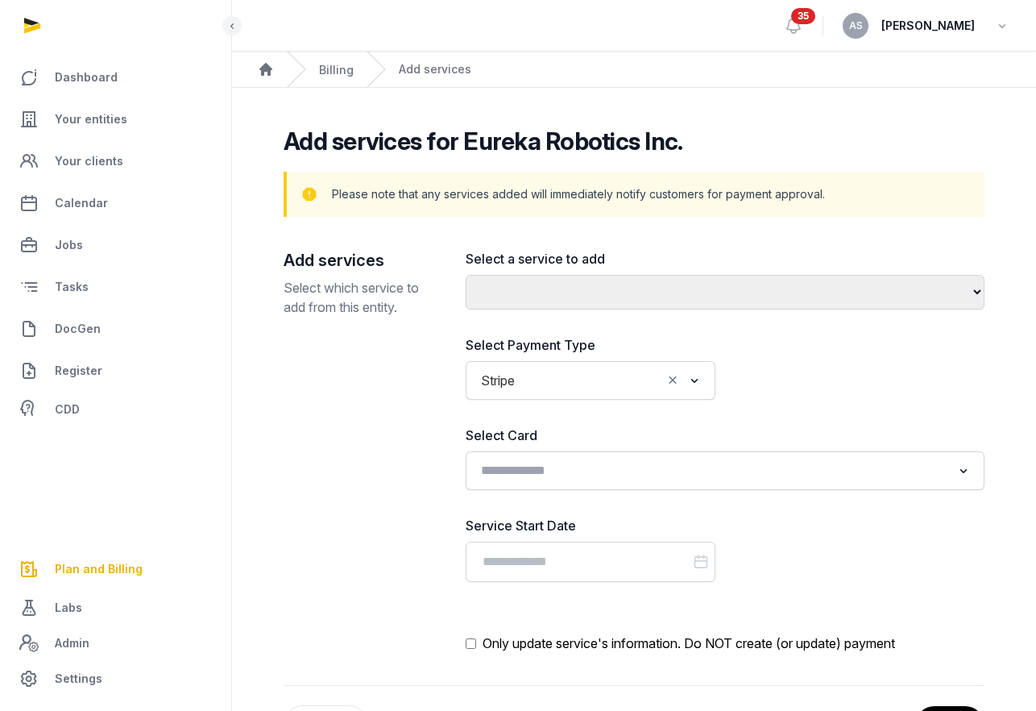
click at [813, 482] on input "Search for option" at bounding box center [713, 470] width 477 height 23
click at [845, 400] on div "Select Payment Type Stripe Loading... Select Tenant Loading..." at bounding box center [726, 367] width 520 height 64
click at [792, 477] on input "Search for option" at bounding box center [713, 470] width 477 height 23
click at [822, 412] on div "**********" at bounding box center [726, 451] width 520 height 404
click at [94, 83] on span "Dashboard" at bounding box center [86, 77] width 63 height 19
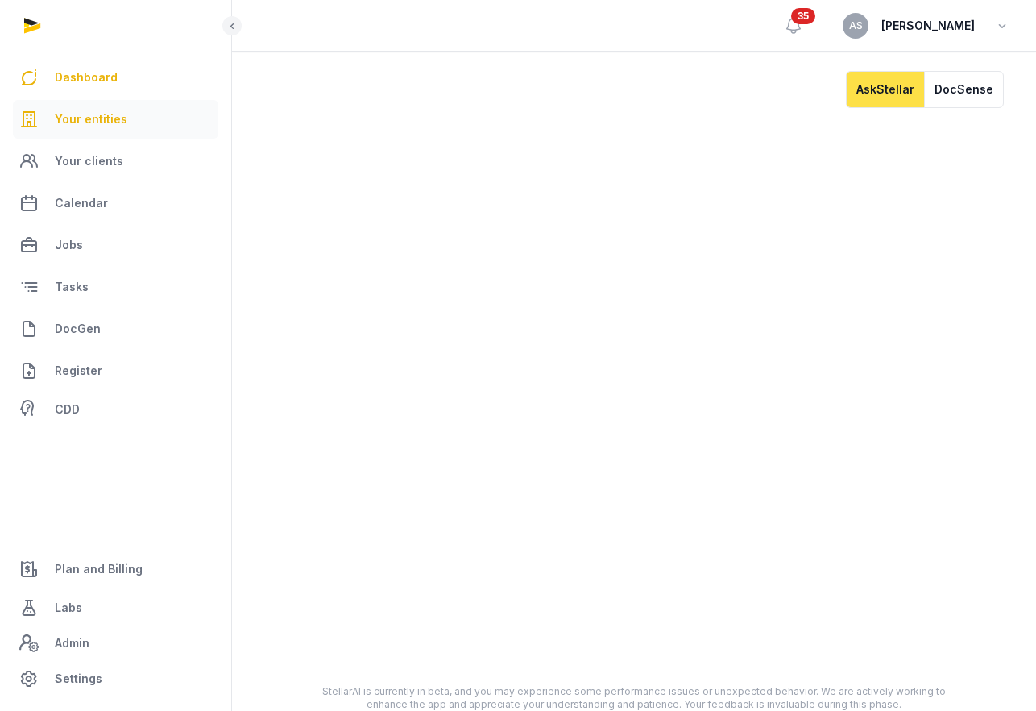
click at [111, 118] on span "Your entities" at bounding box center [91, 119] width 73 height 19
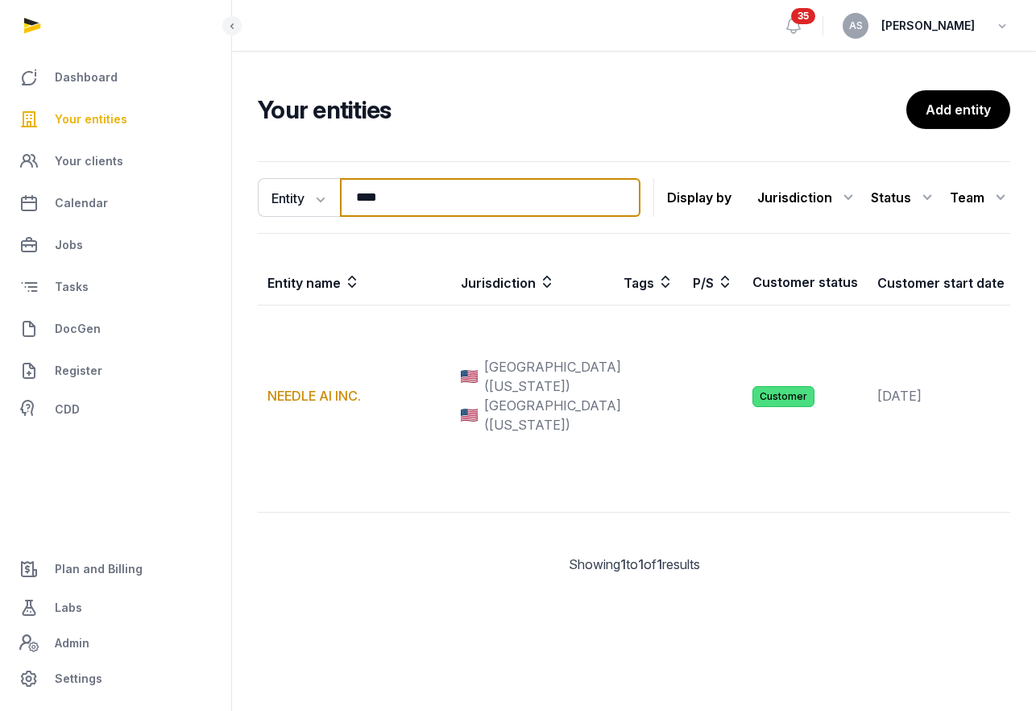
click at [460, 204] on input "****" at bounding box center [490, 197] width 301 height 39
type input "*"
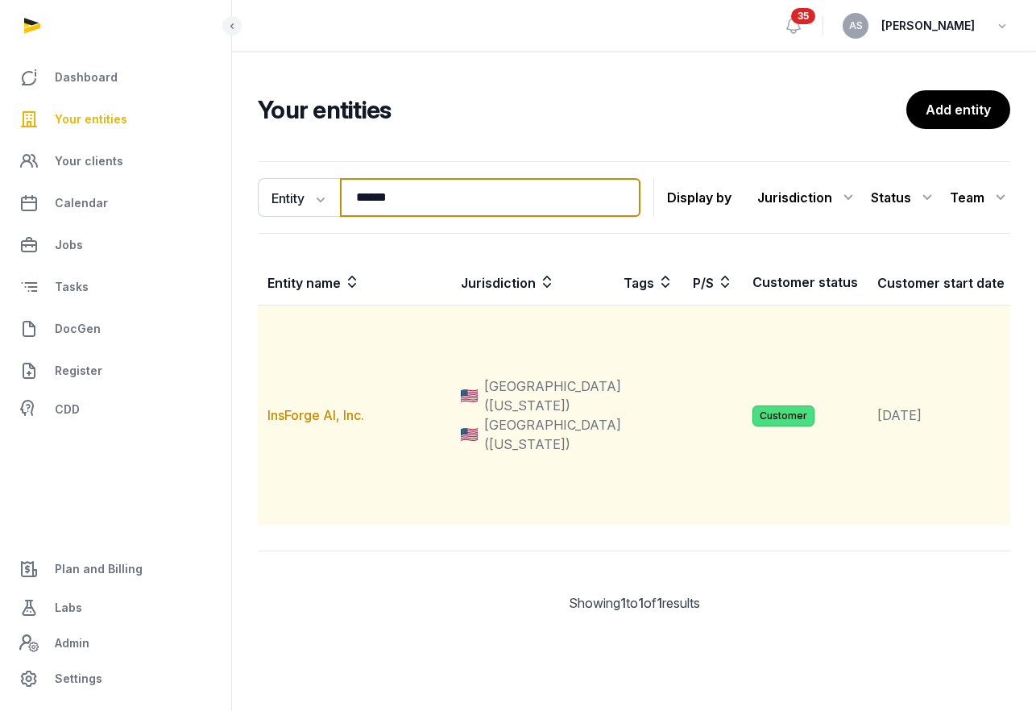
type input "******"
click at [329, 458] on td "InsForge AI, Inc." at bounding box center [354, 415] width 193 height 220
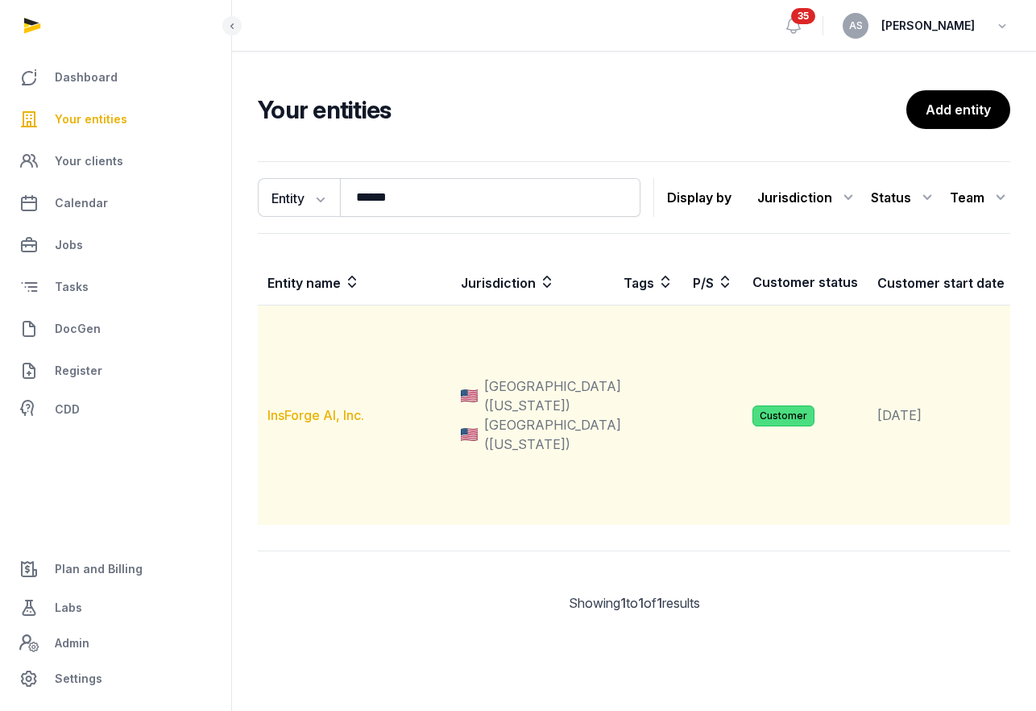
click at [329, 423] on link "InsForge AI, Inc." at bounding box center [316, 415] width 97 height 16
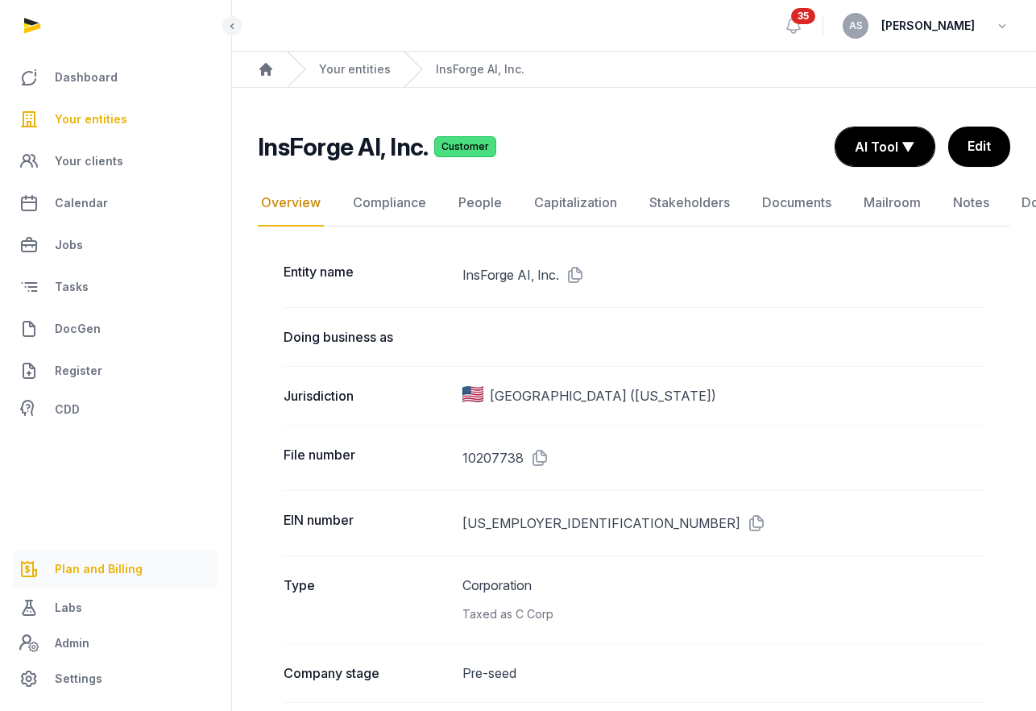
click at [129, 570] on span "Plan and Billing" at bounding box center [99, 568] width 88 height 19
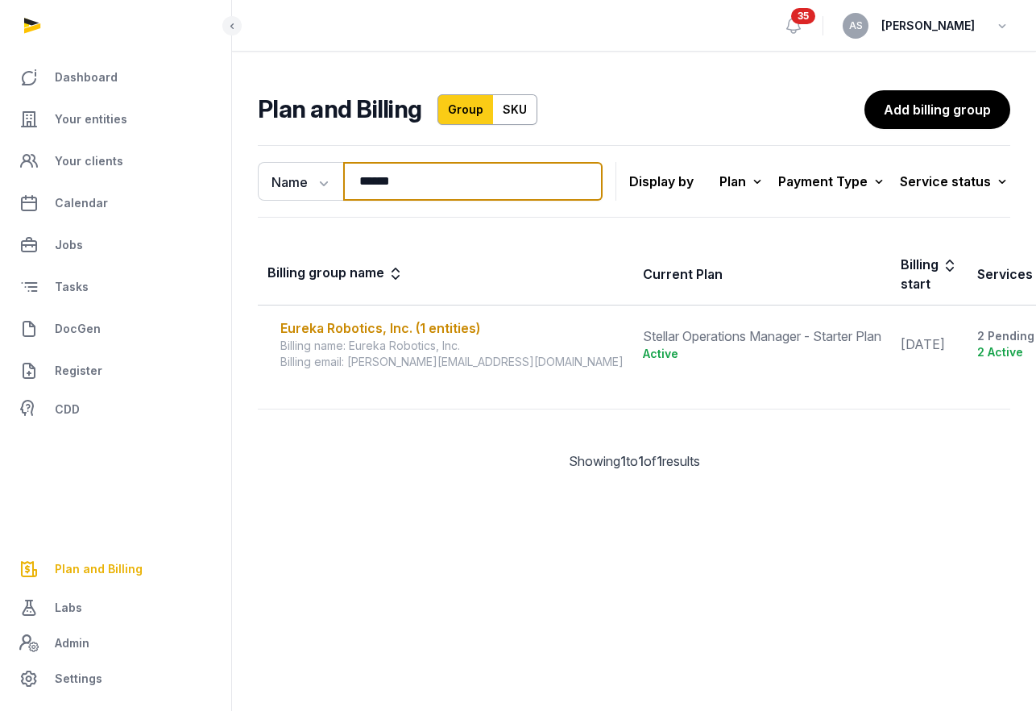
click at [426, 185] on input "******" at bounding box center [472, 181] width 259 height 39
drag, startPoint x: 426, startPoint y: 185, endPoint x: 351, endPoint y: 184, distance: 74.9
click at [351, 184] on input "******" at bounding box center [472, 181] width 259 height 39
type input "*****"
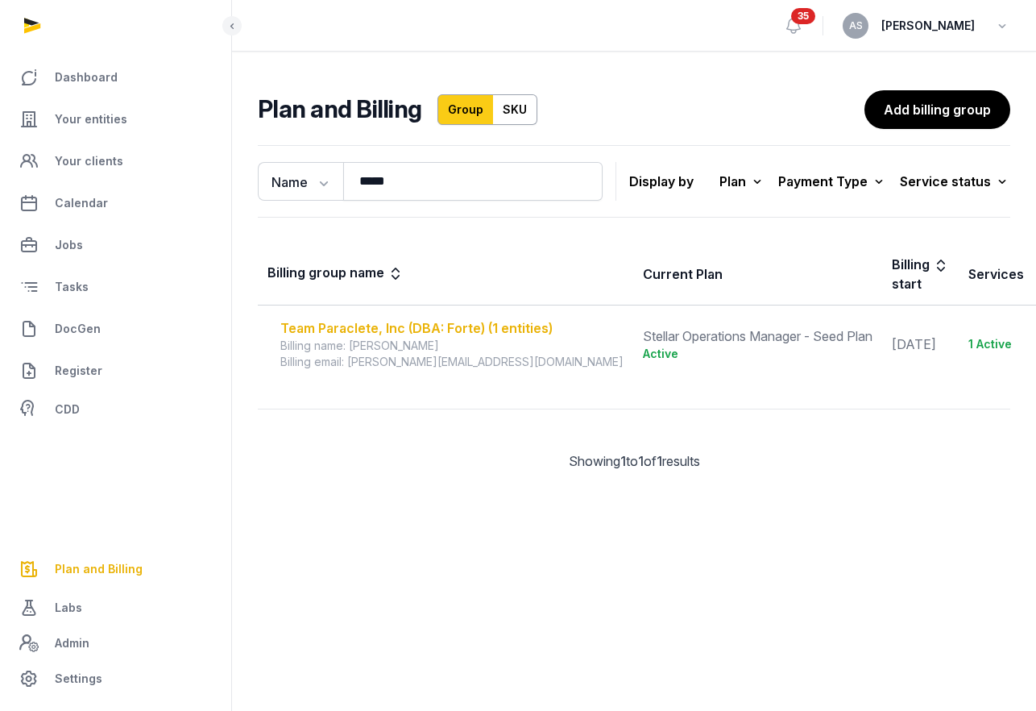
click at [383, 326] on div "Team Paraclete, Inc (DBA: Forte) (1 entities)" at bounding box center [451, 327] width 343 height 19
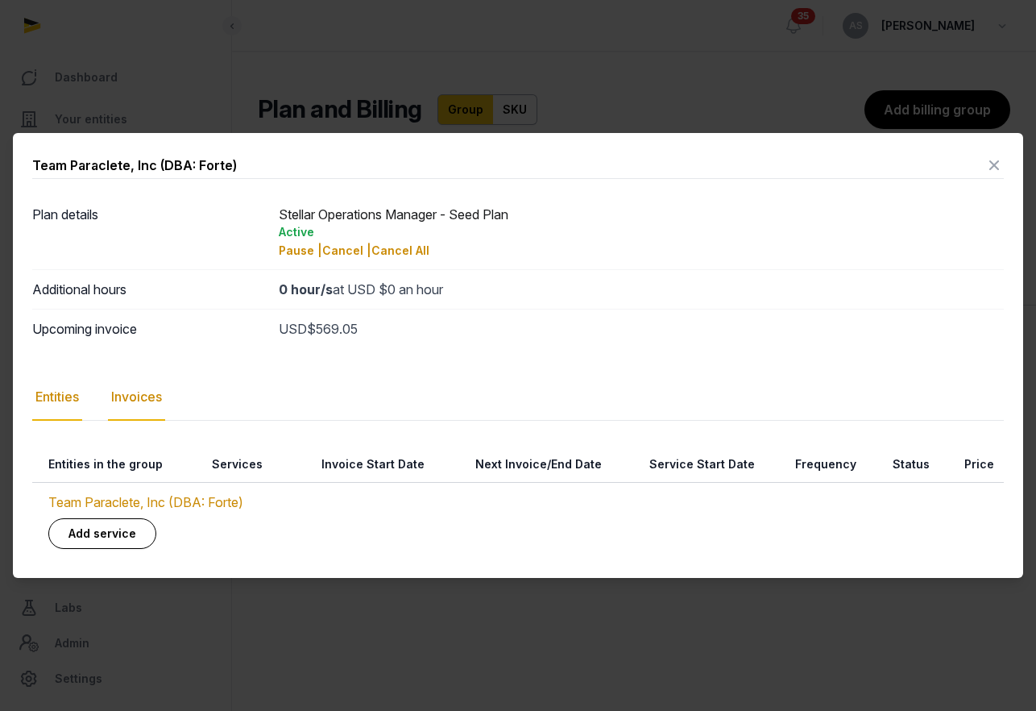
click at [138, 405] on div "Invoices" at bounding box center [136, 397] width 57 height 47
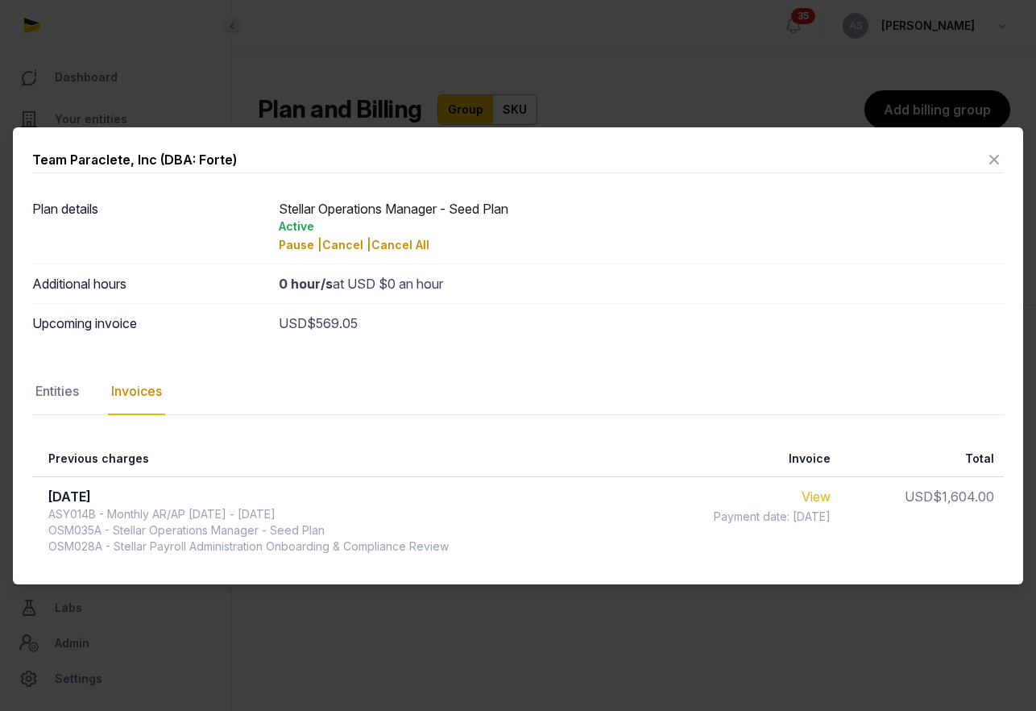
click at [818, 496] on link "View" at bounding box center [816, 496] width 29 height 16
click at [425, 58] on div at bounding box center [518, 355] width 1036 height 711
click at [993, 161] on icon at bounding box center [994, 160] width 19 height 26
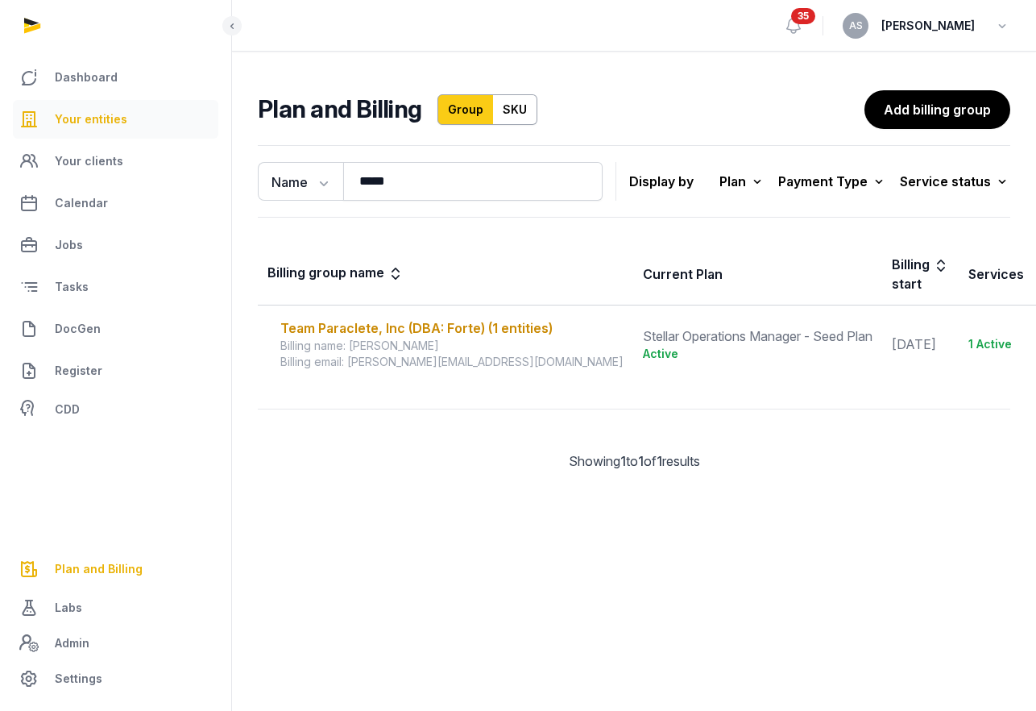
click at [92, 122] on span "Your entities" at bounding box center [91, 119] width 73 height 19
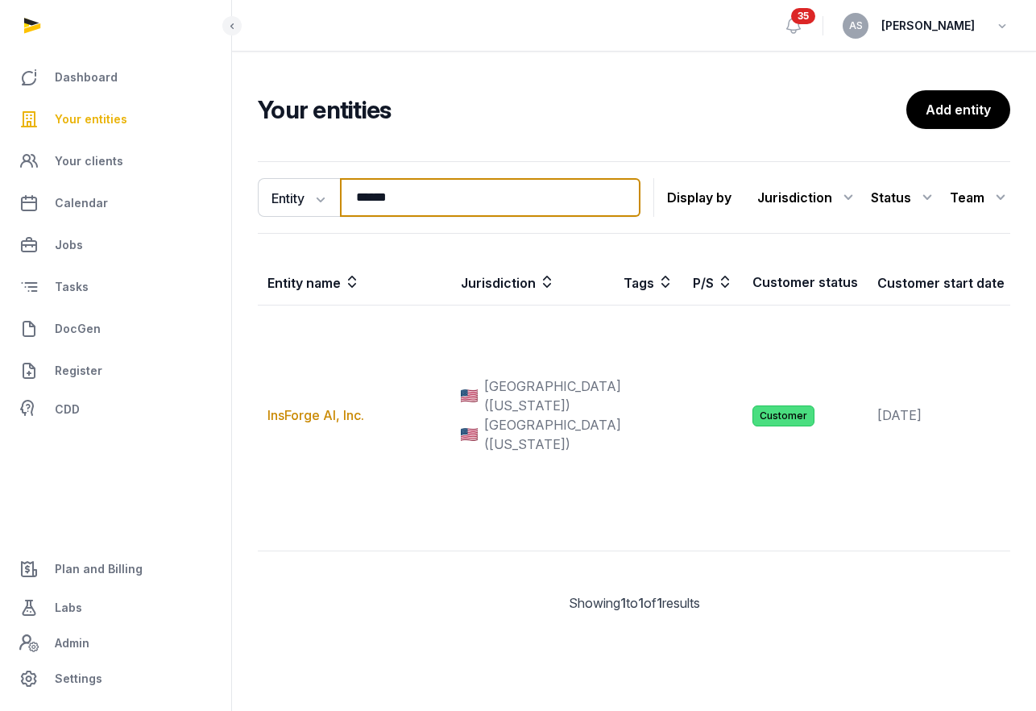
drag, startPoint x: 422, startPoint y: 207, endPoint x: 346, endPoint y: 183, distance: 79.5
click at [346, 186] on input "******" at bounding box center [490, 197] width 301 height 39
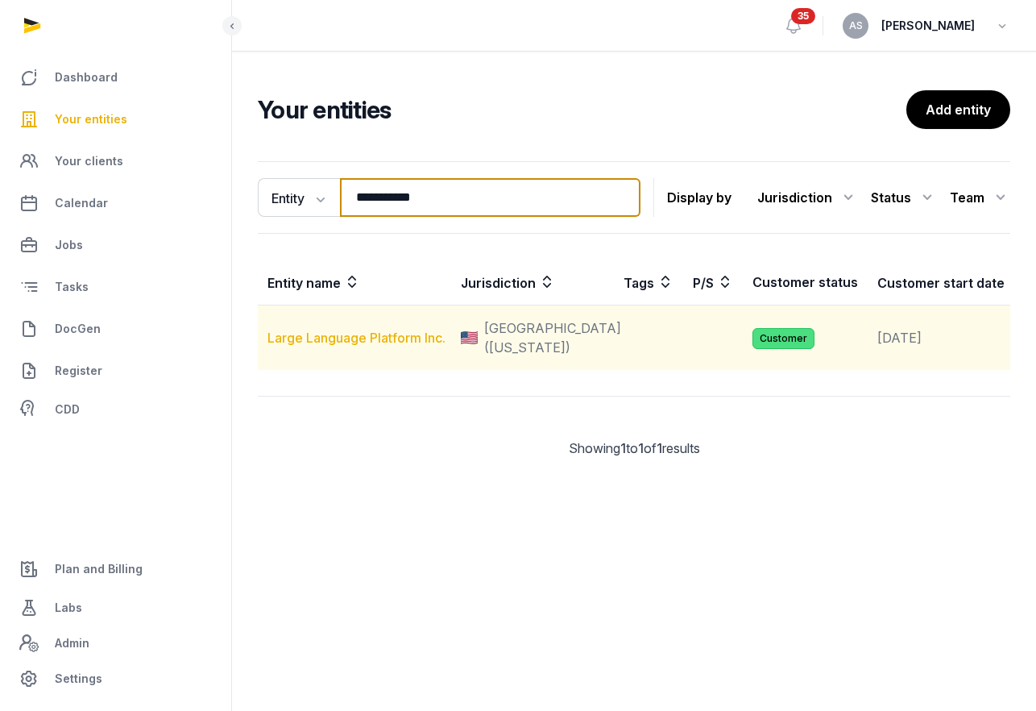
type input "**********"
click at [356, 346] on link "Large Language Platform Inc." at bounding box center [357, 338] width 178 height 16
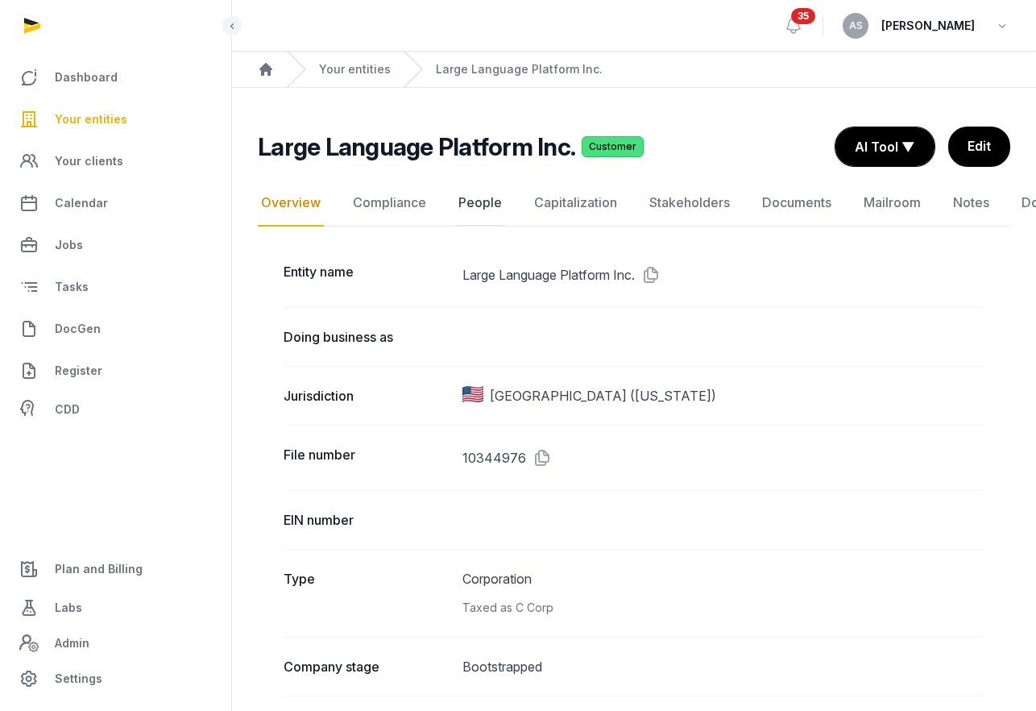
click at [463, 211] on link "People" at bounding box center [480, 203] width 50 height 47
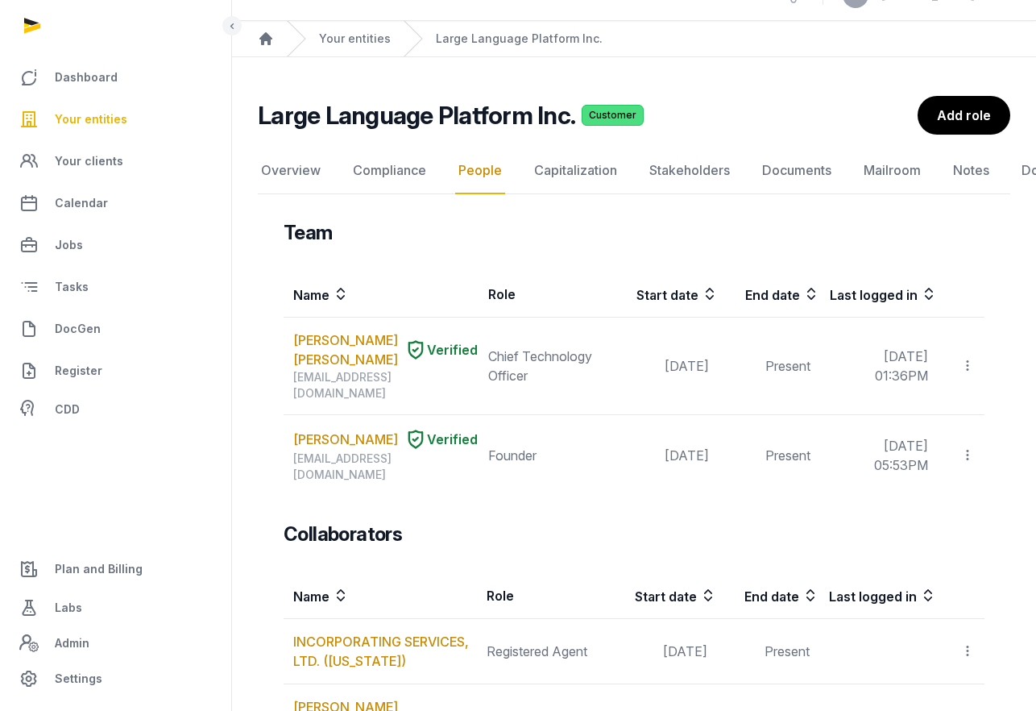
scroll to position [33, 0]
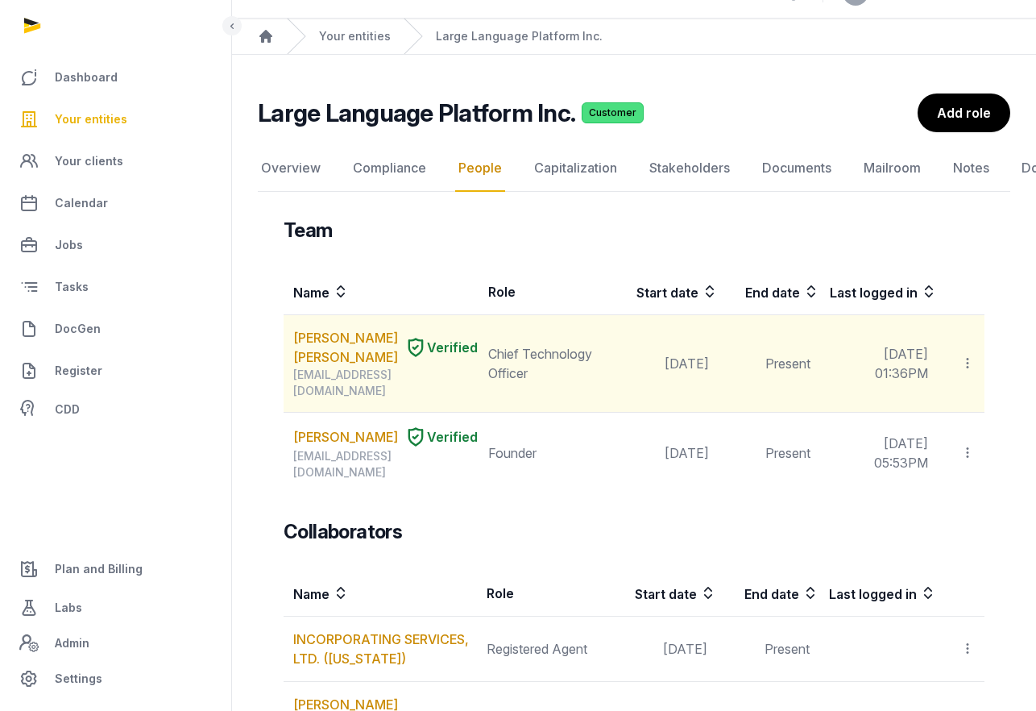
click at [968, 361] on icon at bounding box center [967, 363] width 15 height 17
click at [316, 354] on link "MICHAEL Christian SLEZAK" at bounding box center [345, 347] width 105 height 39
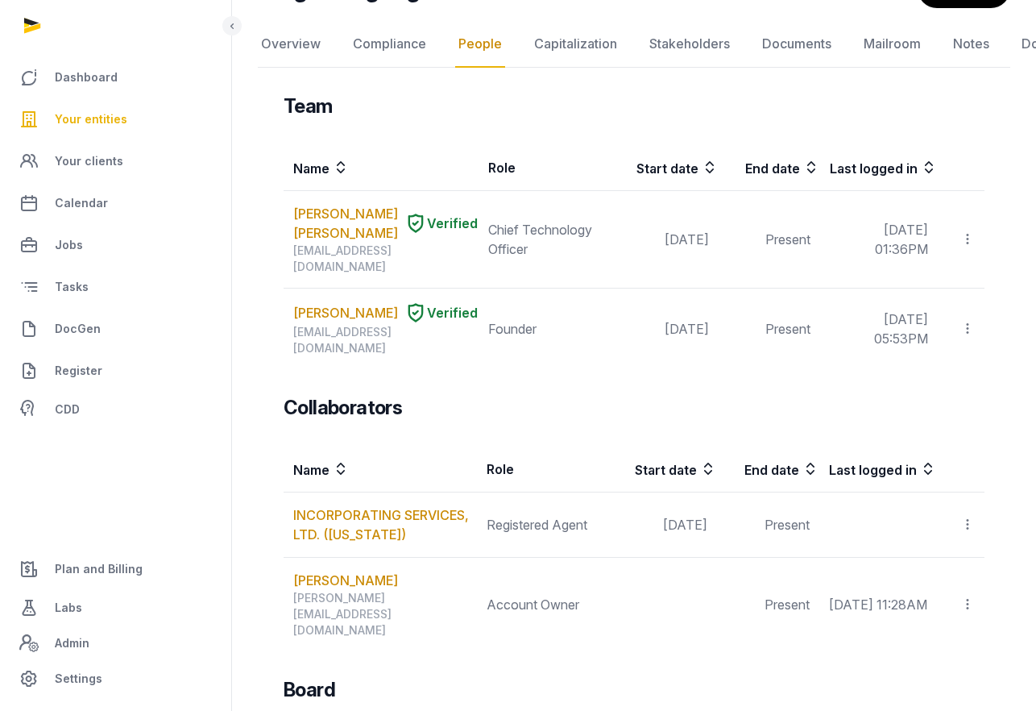
scroll to position [132, 0]
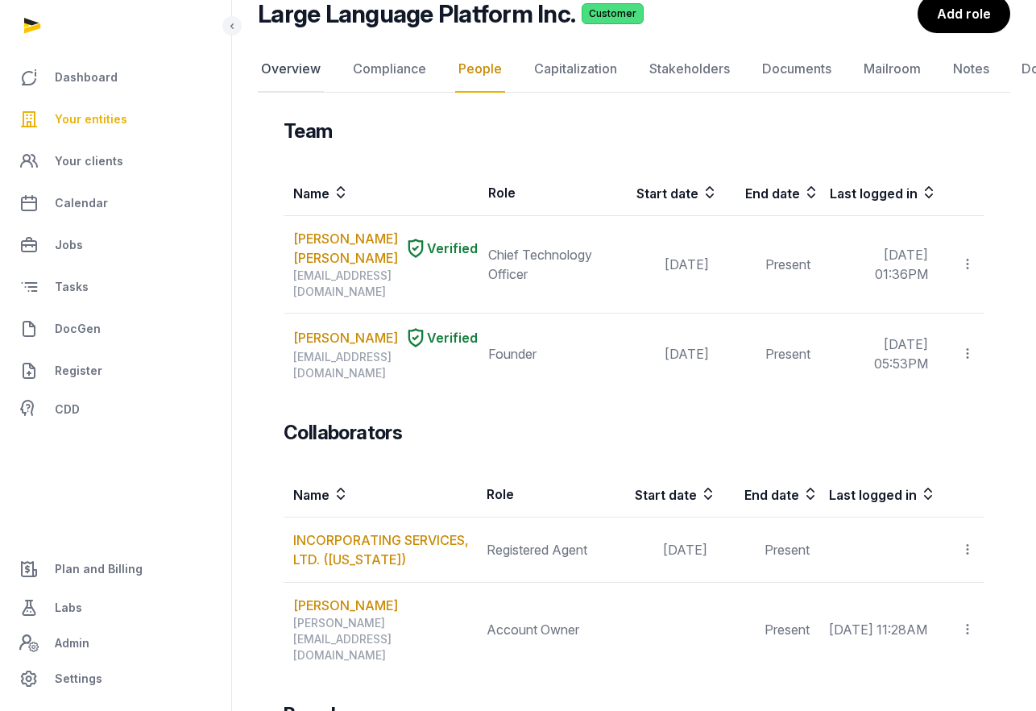
click at [293, 68] on link "Overview" at bounding box center [291, 69] width 66 height 47
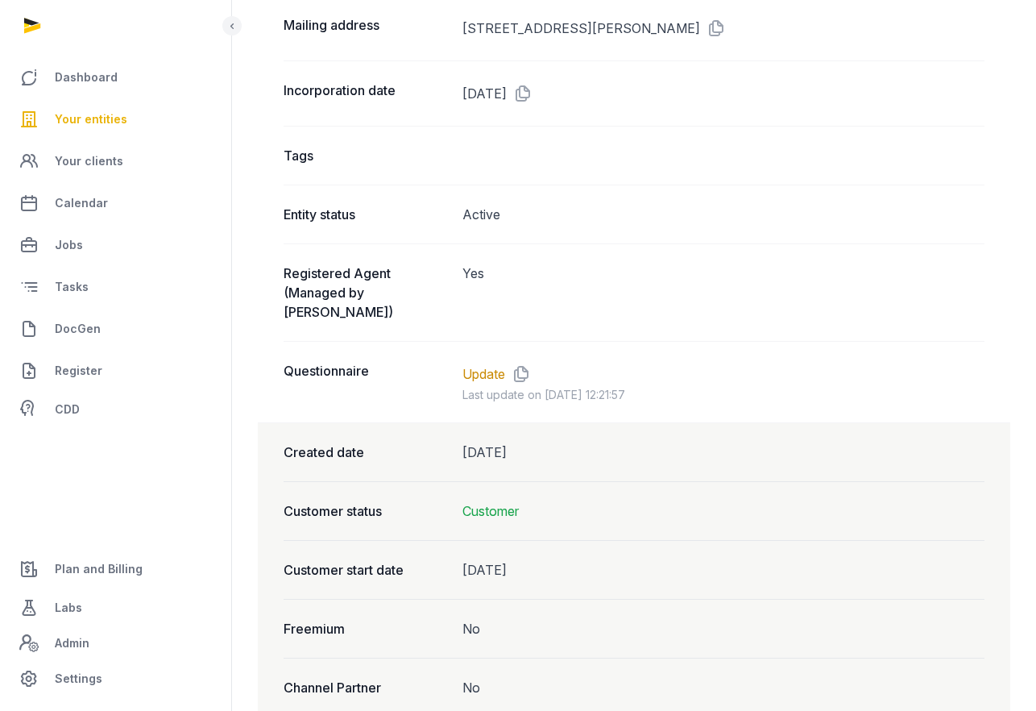
scroll to position [1230, 0]
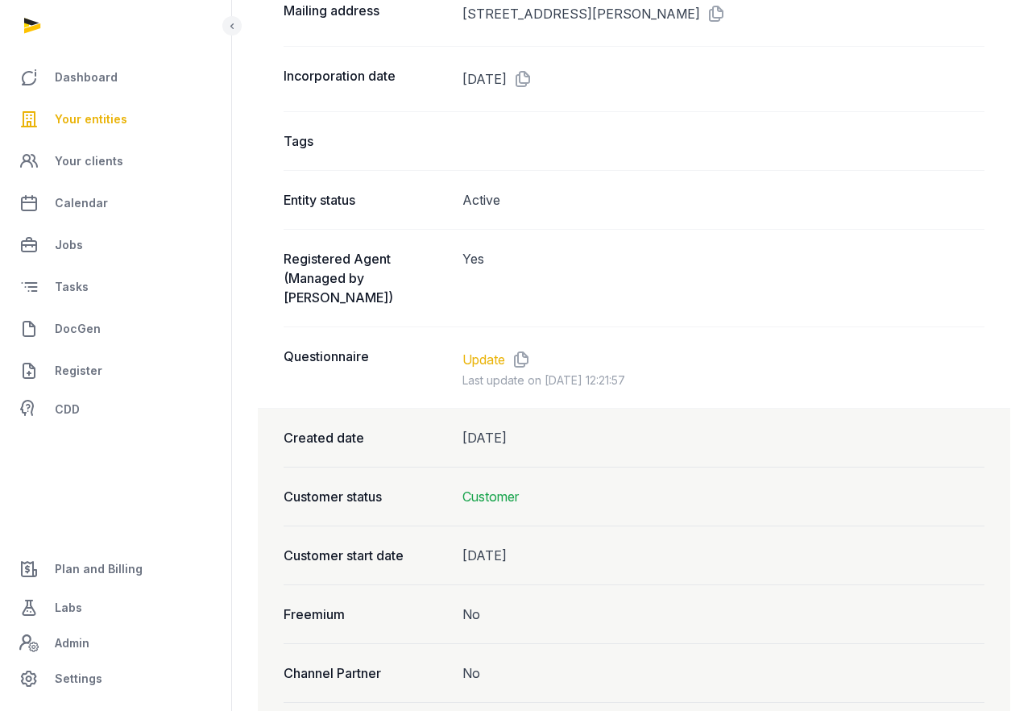
click at [496, 351] on link "Update" at bounding box center [484, 359] width 43 height 19
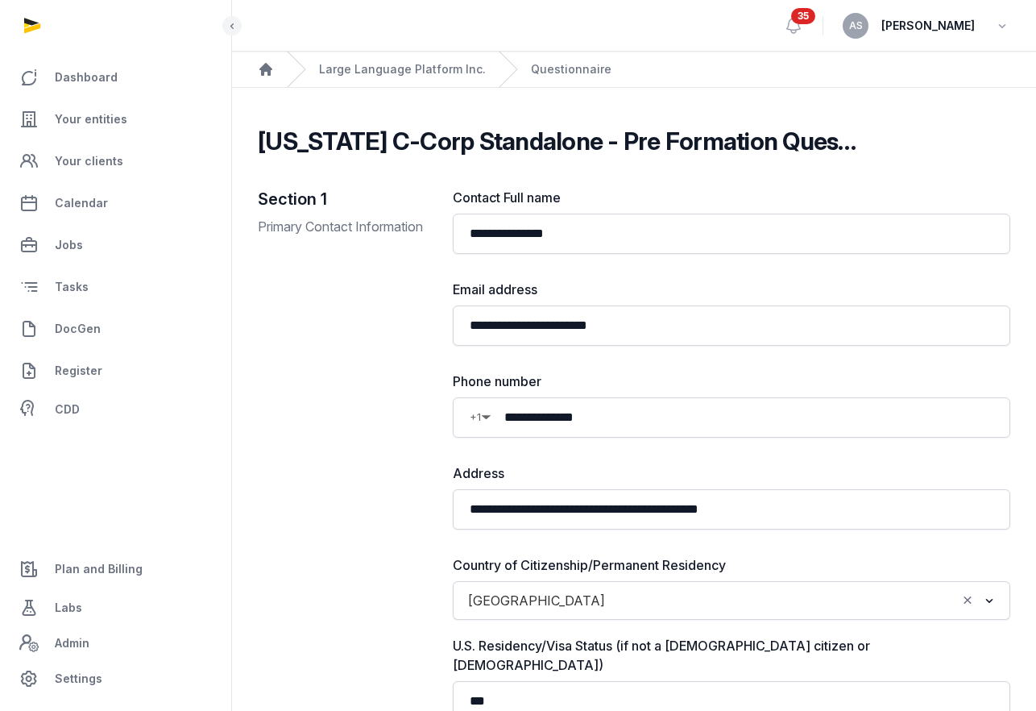
click at [950, 31] on span "[PERSON_NAME]" at bounding box center [928, 25] width 93 height 19
click at [986, 20] on div "AS Anna Santos" at bounding box center [927, 26] width 168 height 26
click at [989, 22] on div "AS Anna Santos" at bounding box center [927, 26] width 168 height 26
click at [1006, 28] on icon "button" at bounding box center [1002, 26] width 16 height 23
click at [892, 81] on button "Sign out" at bounding box center [920, 91] width 180 height 29
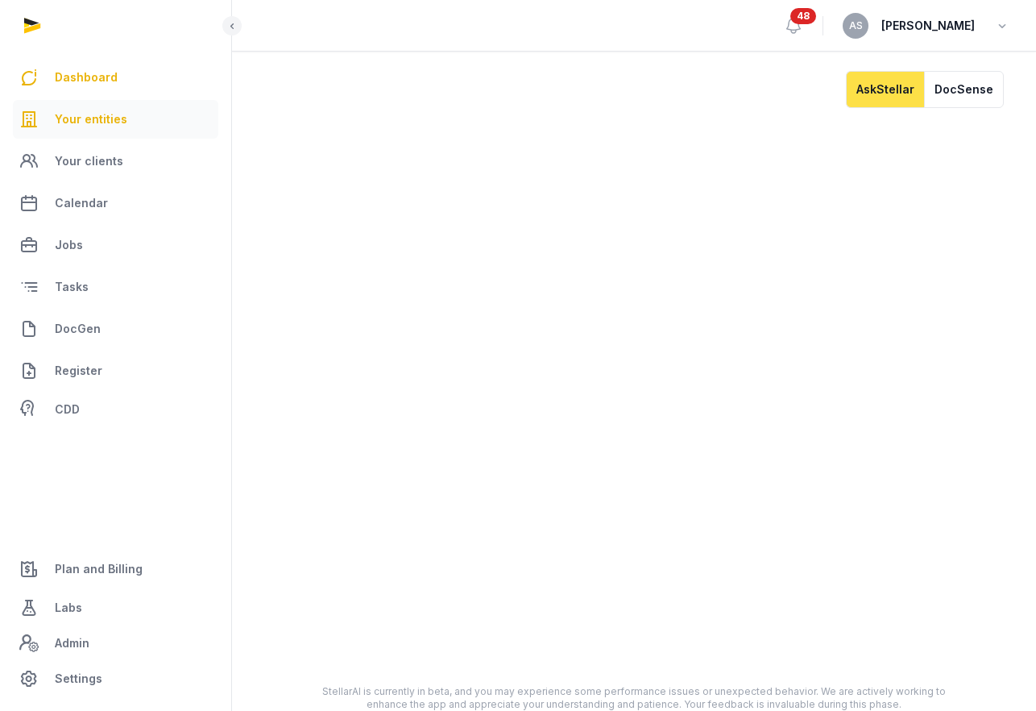
click at [105, 122] on span "Your entities" at bounding box center [91, 119] width 73 height 19
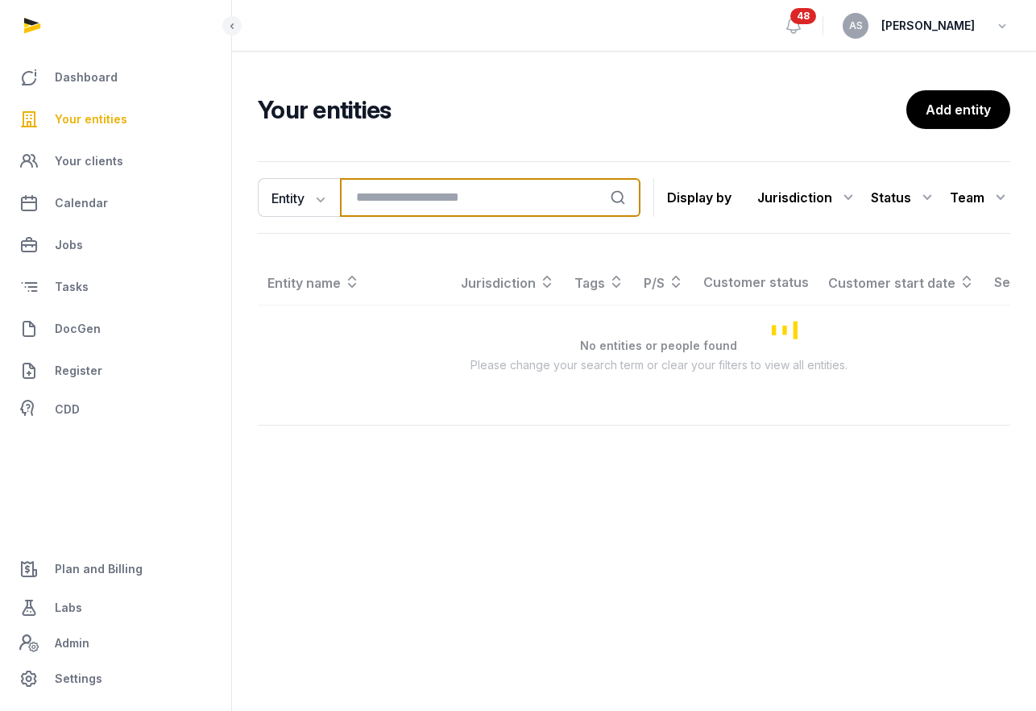
click at [450, 209] on input "search" at bounding box center [490, 197] width 301 height 39
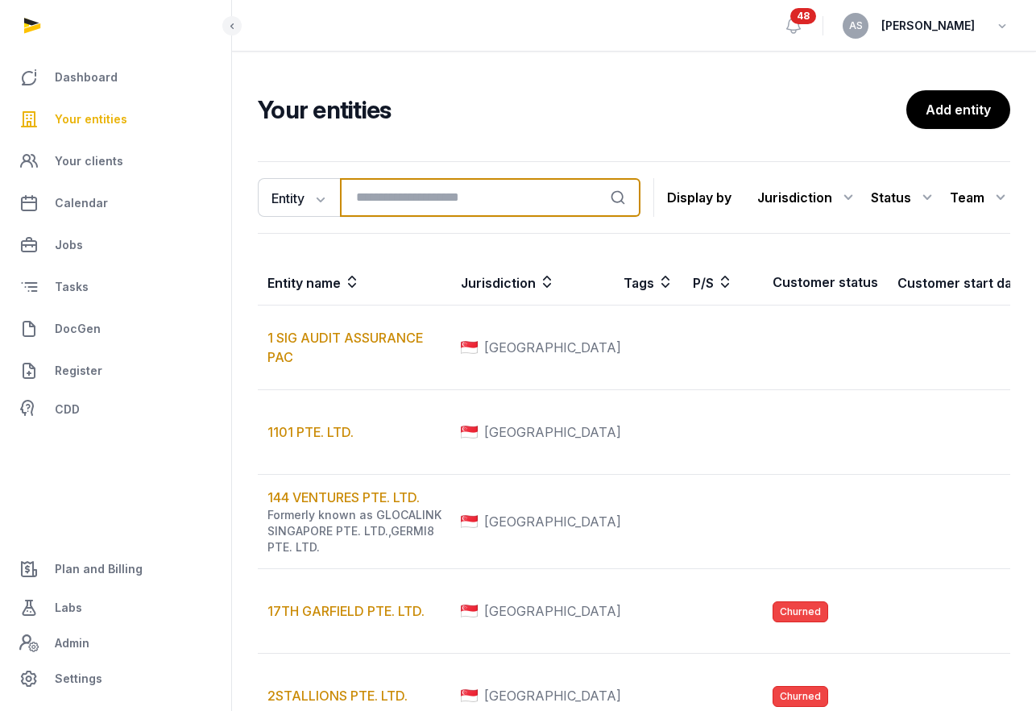
click at [412, 210] on input "search" at bounding box center [490, 197] width 301 height 39
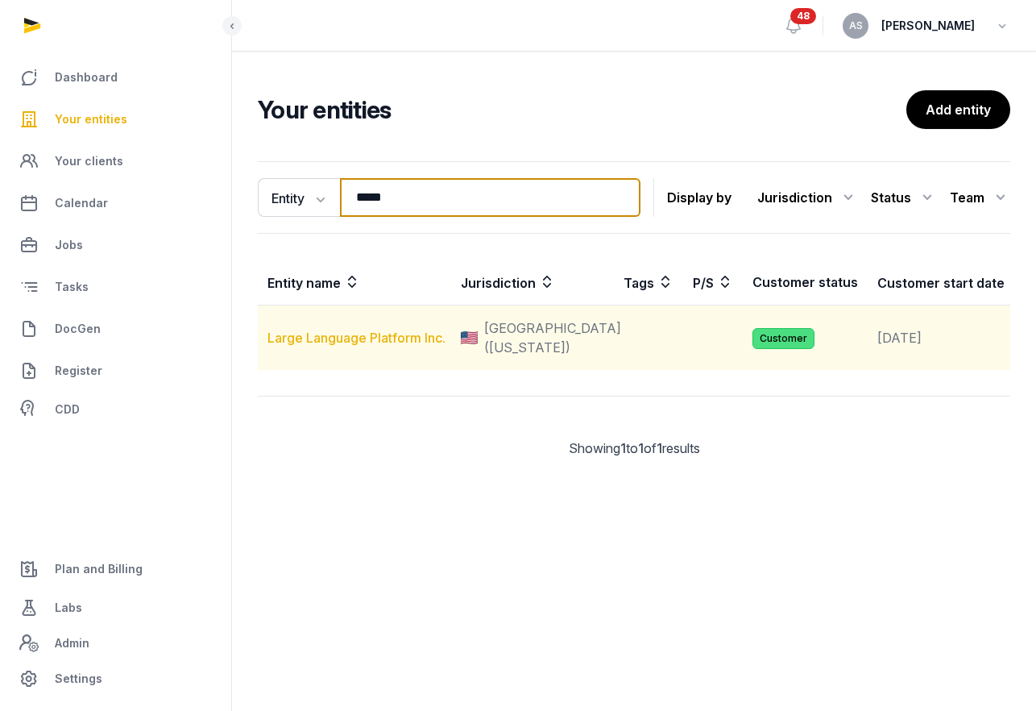
type input "*****"
click at [373, 345] on link "Large Language Platform Inc." at bounding box center [357, 338] width 178 height 16
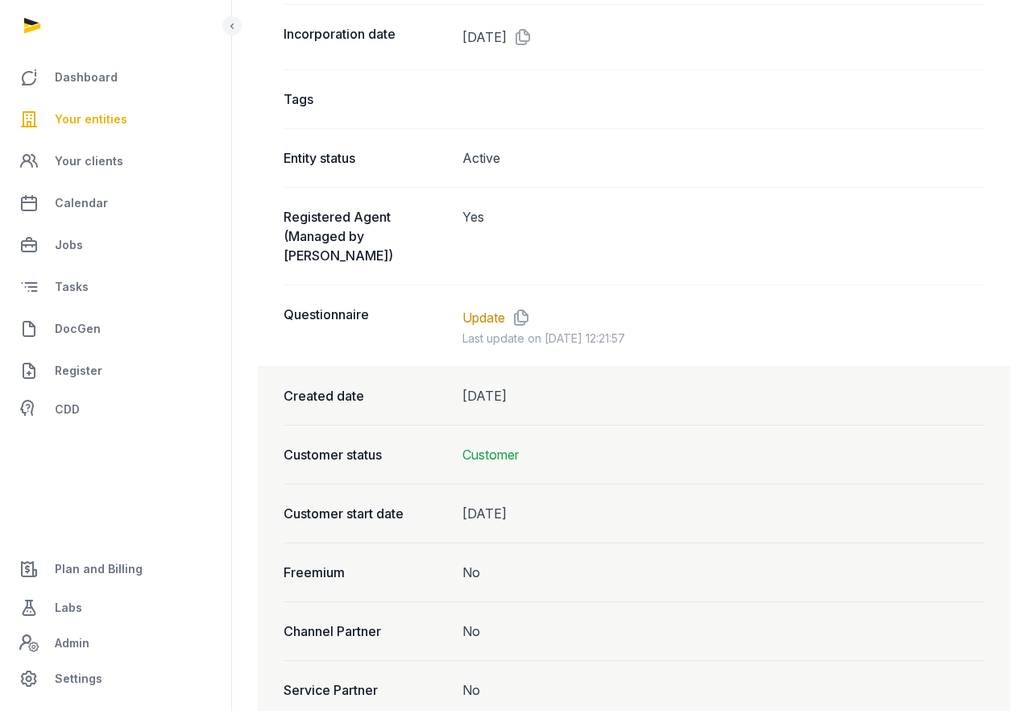
scroll to position [1306, 0]
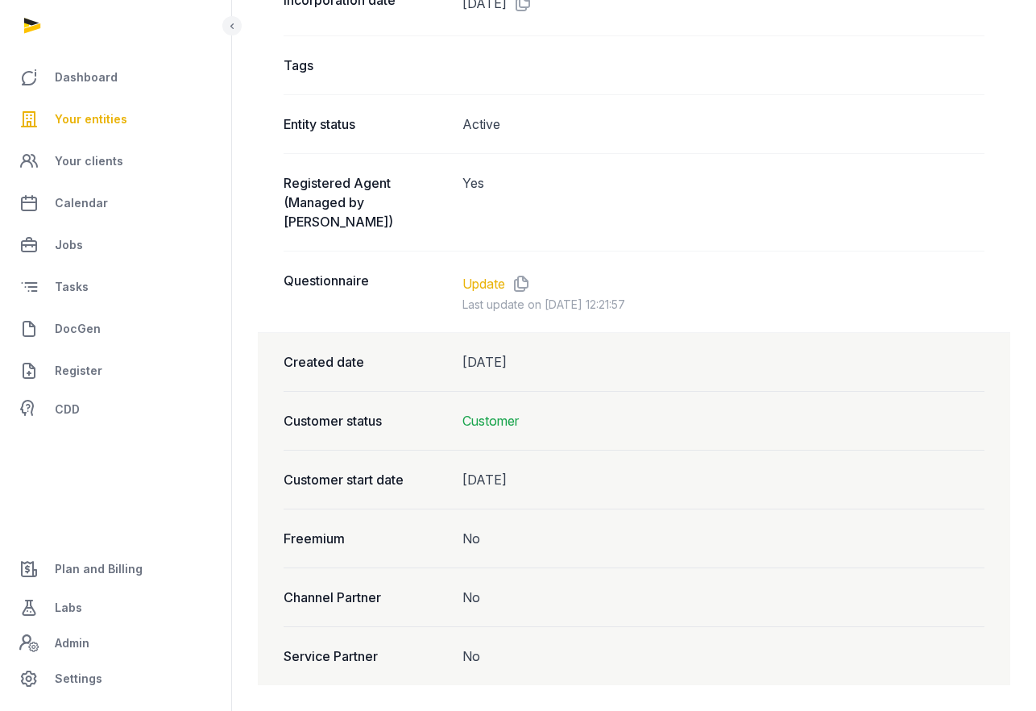
click at [478, 277] on link "Update" at bounding box center [484, 283] width 43 height 19
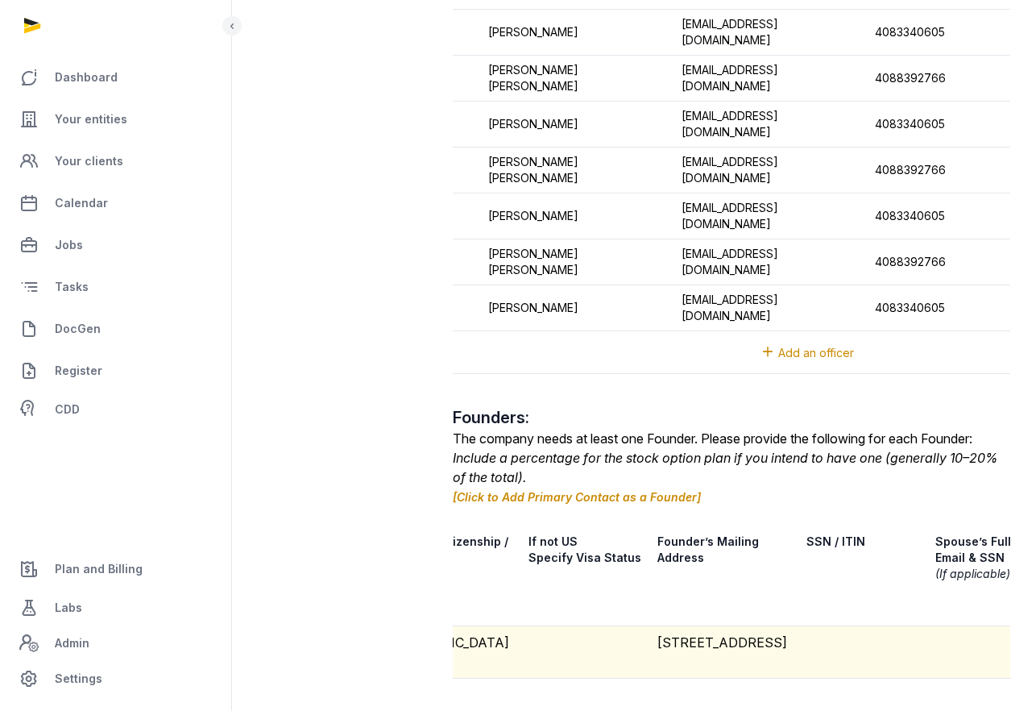
scroll to position [0, 736]
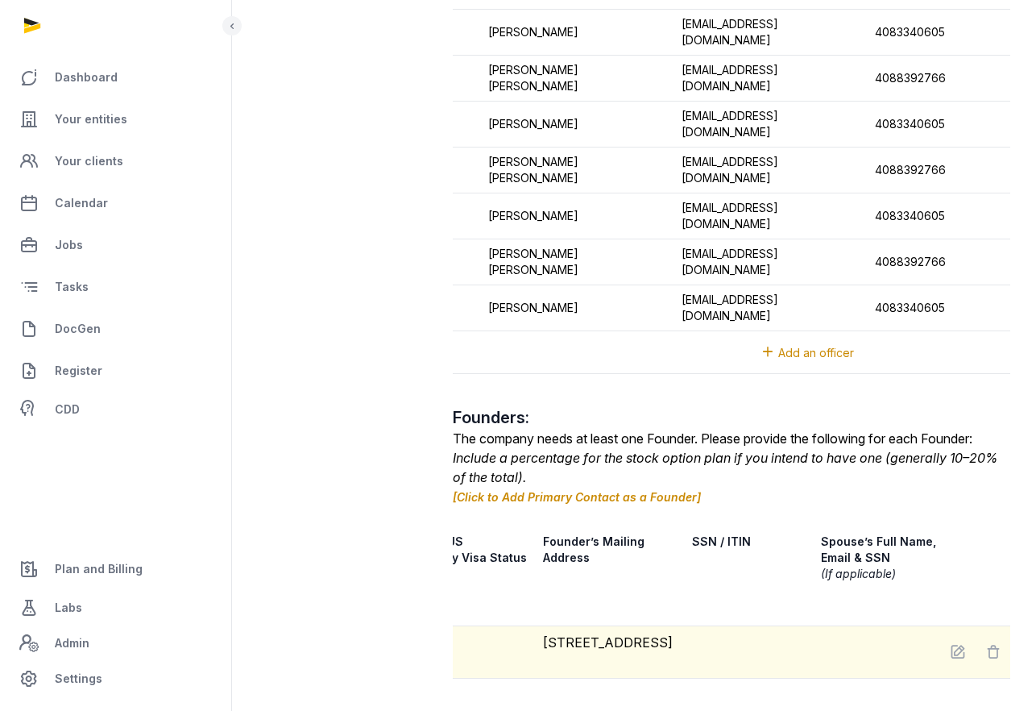
click at [717, 626] on td at bounding box center [746, 652] width 129 height 52
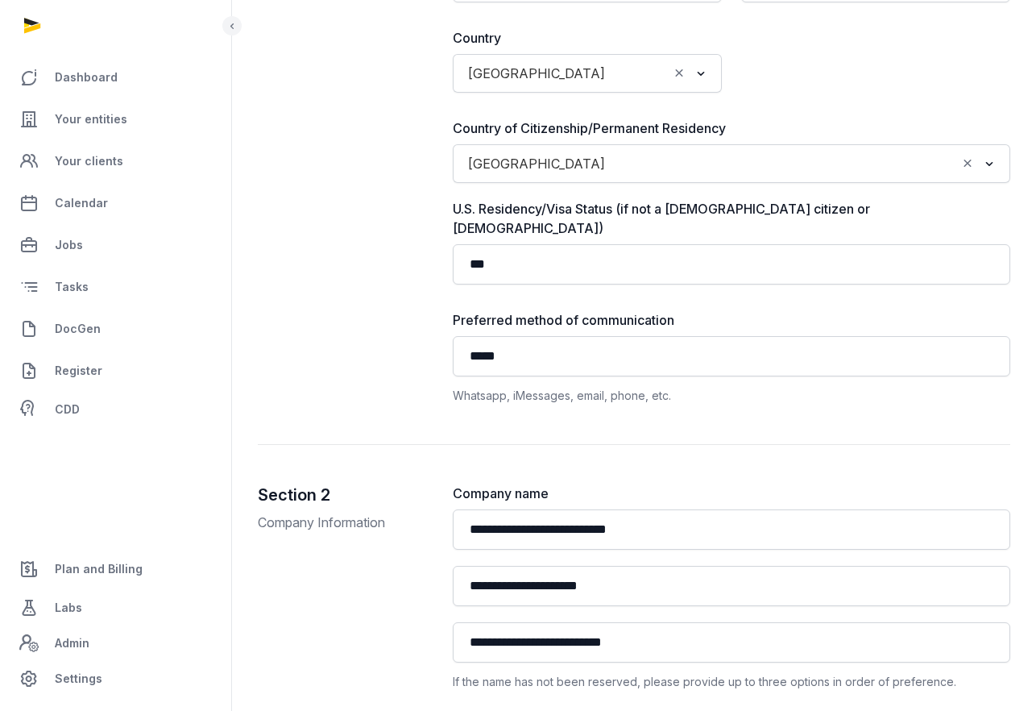
scroll to position [645, 0]
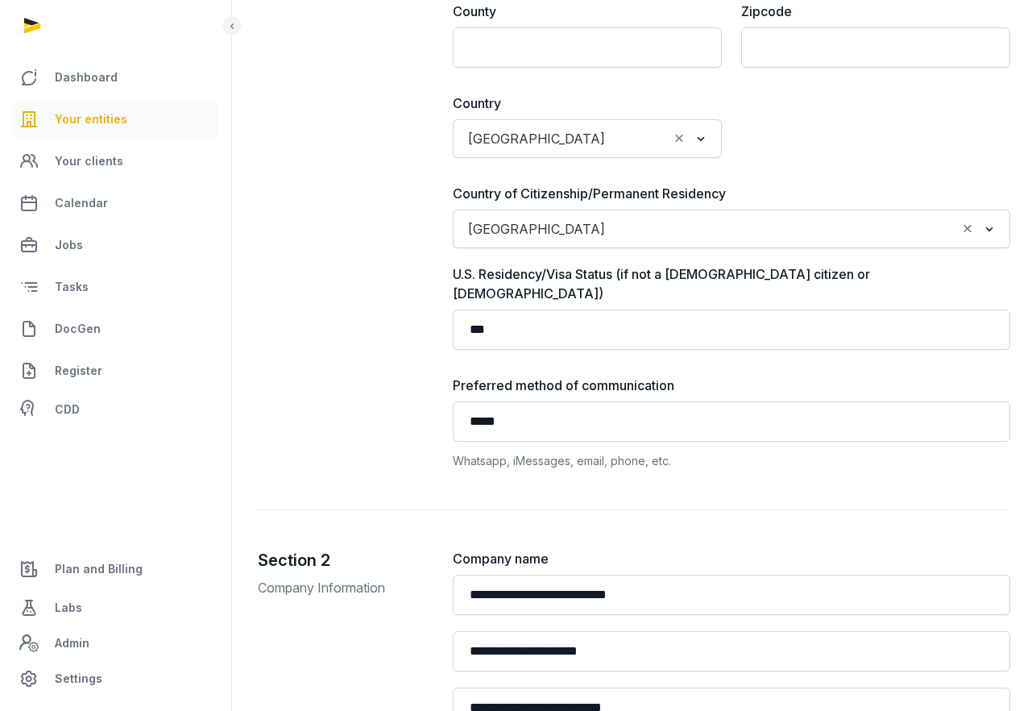
click at [98, 114] on span "Your entities" at bounding box center [91, 119] width 73 height 19
